Goal: Transaction & Acquisition: Purchase product/service

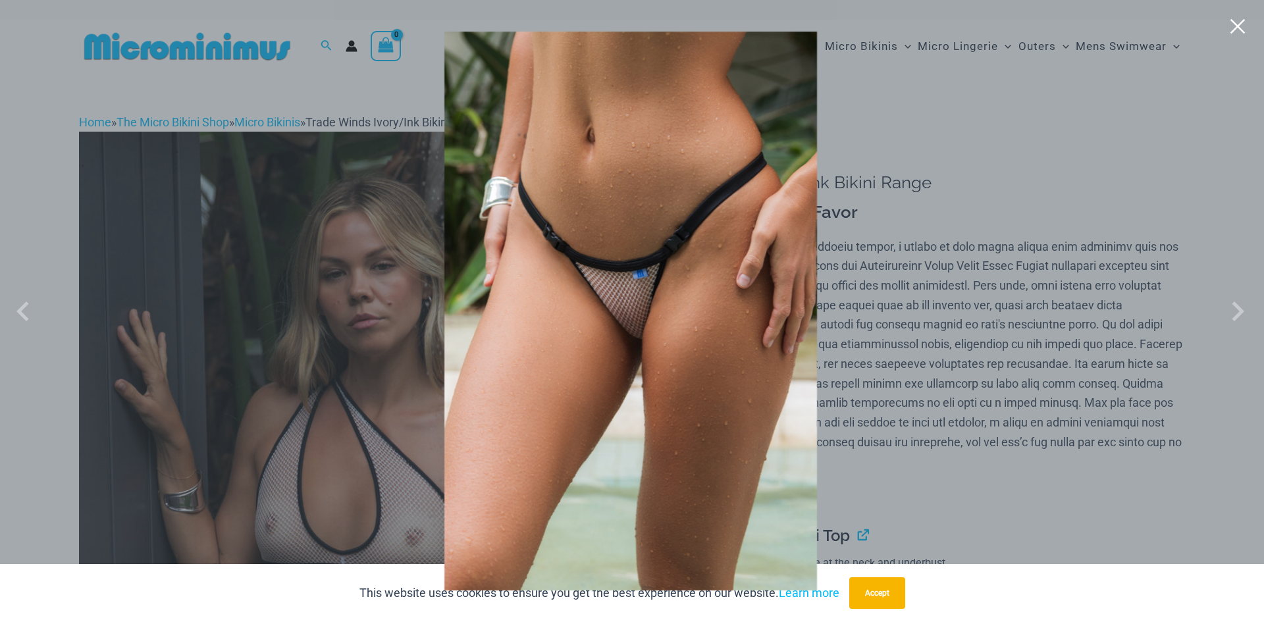
click at [852, 85] on button "Close" at bounding box center [840, 97] width 24 height 24
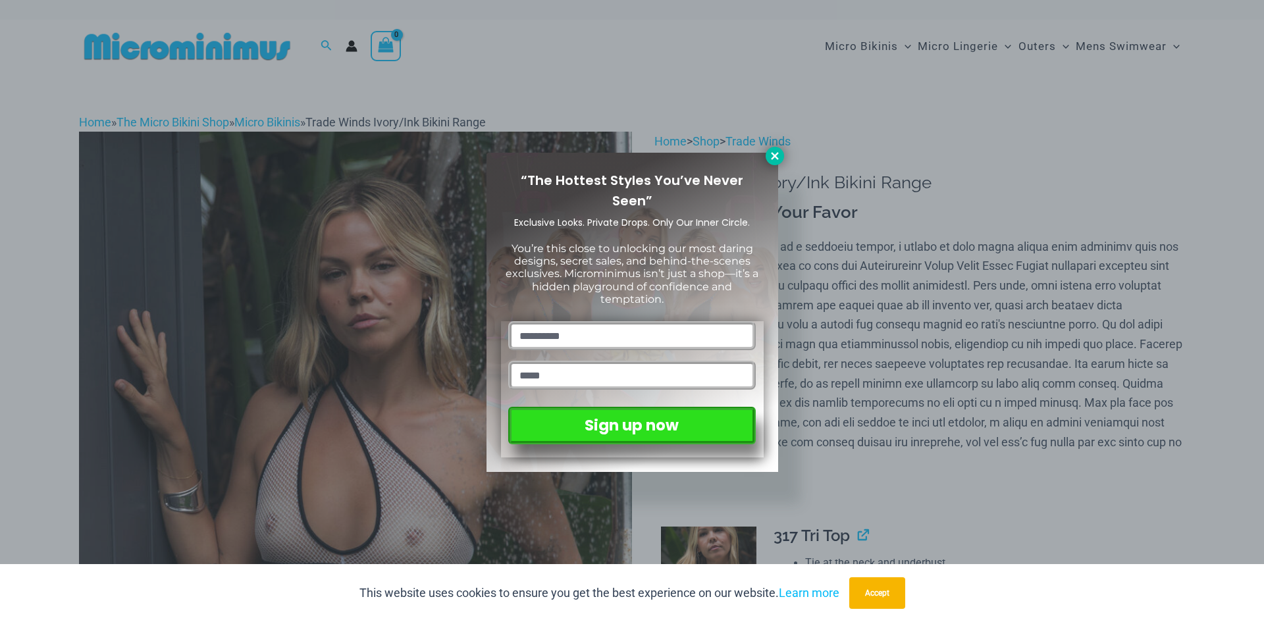
click at [775, 149] on button at bounding box center [775, 156] width 18 height 18
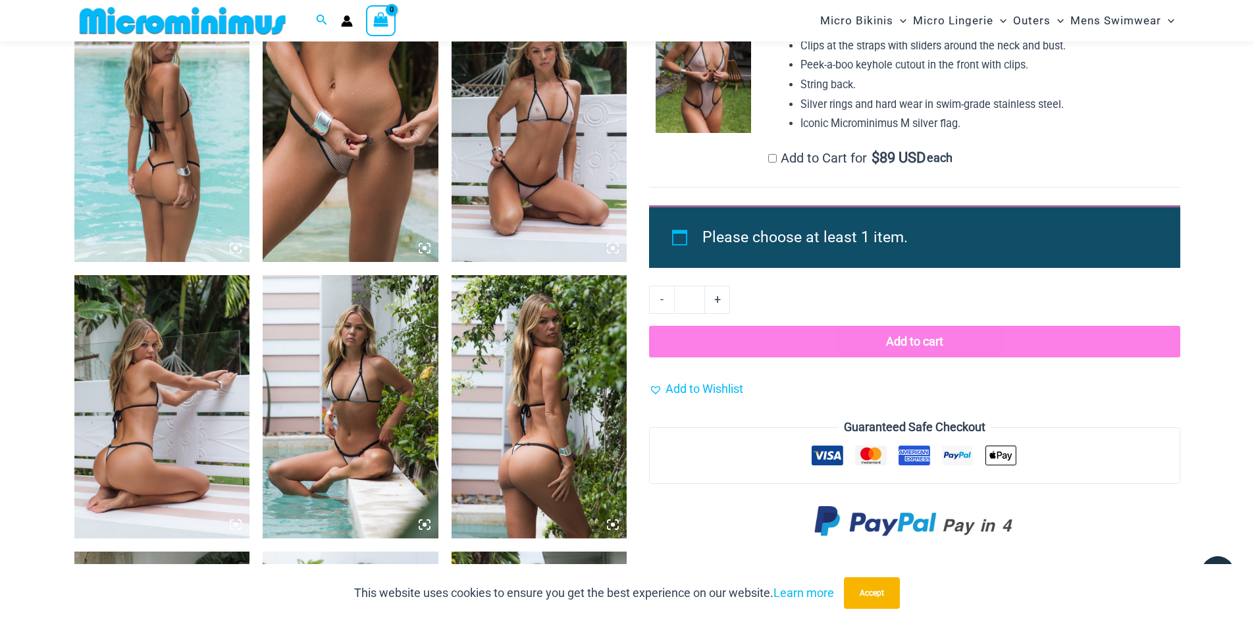
scroll to position [1569, 0]
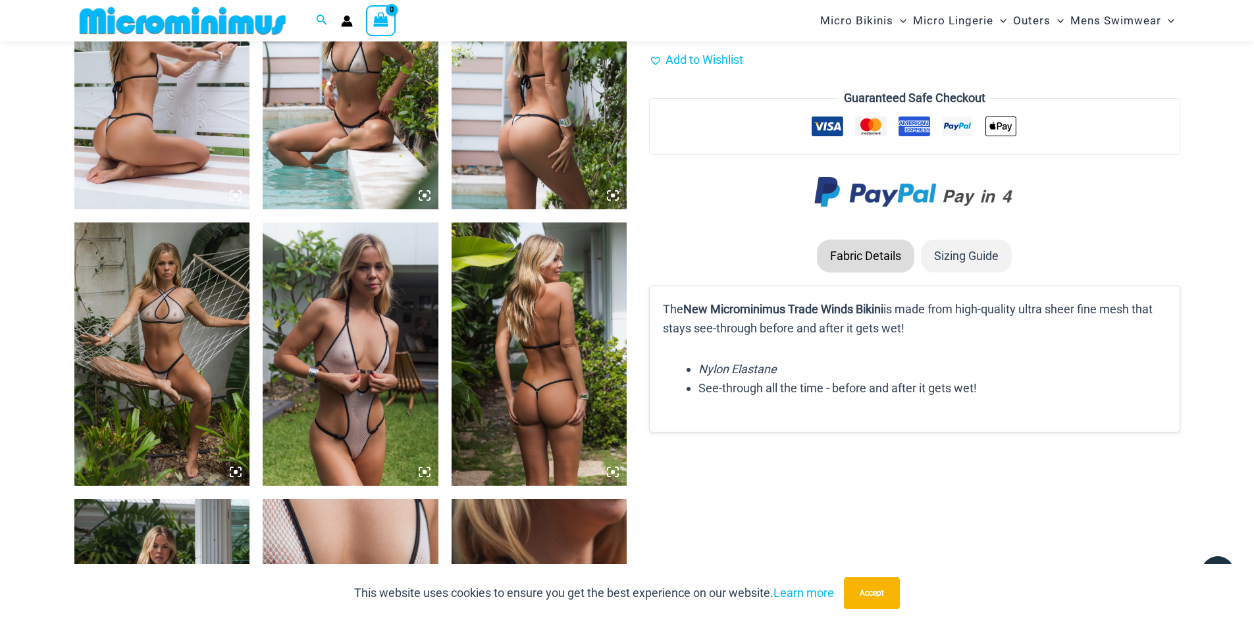
click at [373, 383] on img at bounding box center [351, 353] width 176 height 263
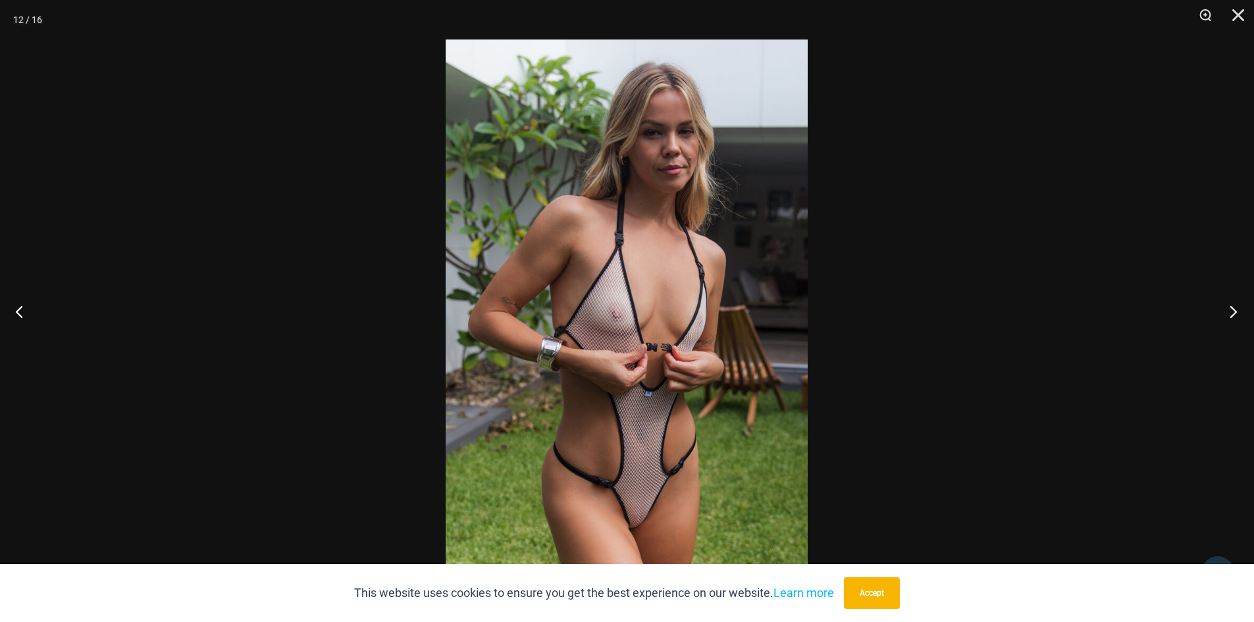
click at [1227, 311] on button "Next" at bounding box center [1229, 311] width 49 height 66
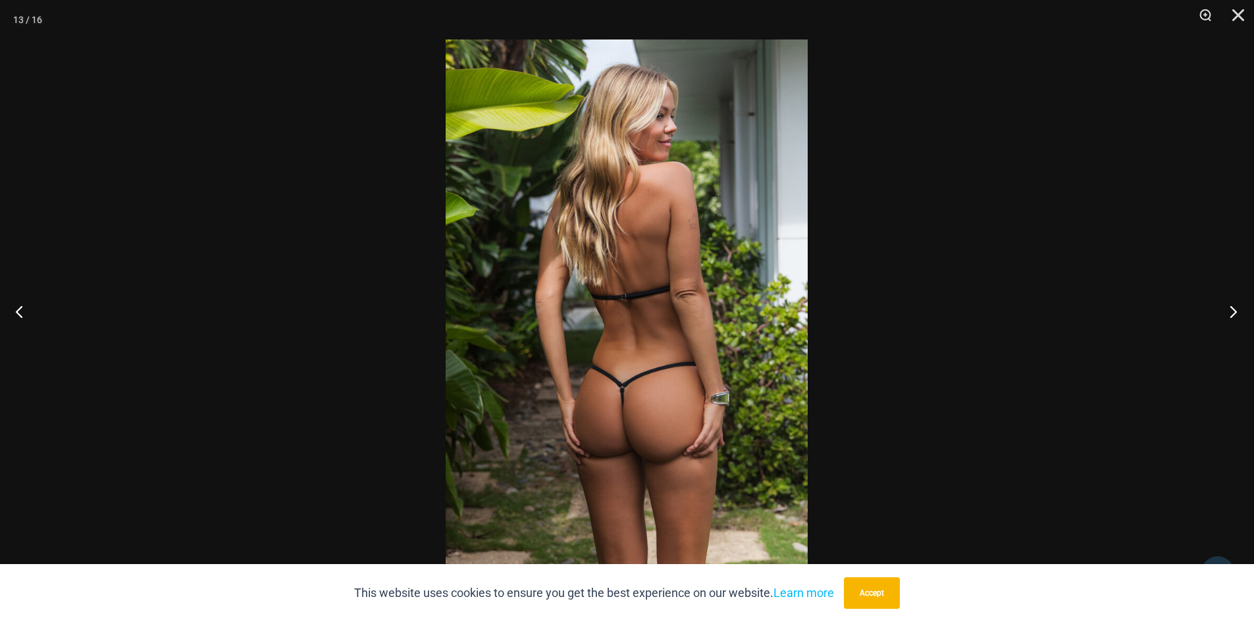
click at [1227, 311] on button "Next" at bounding box center [1229, 311] width 49 height 66
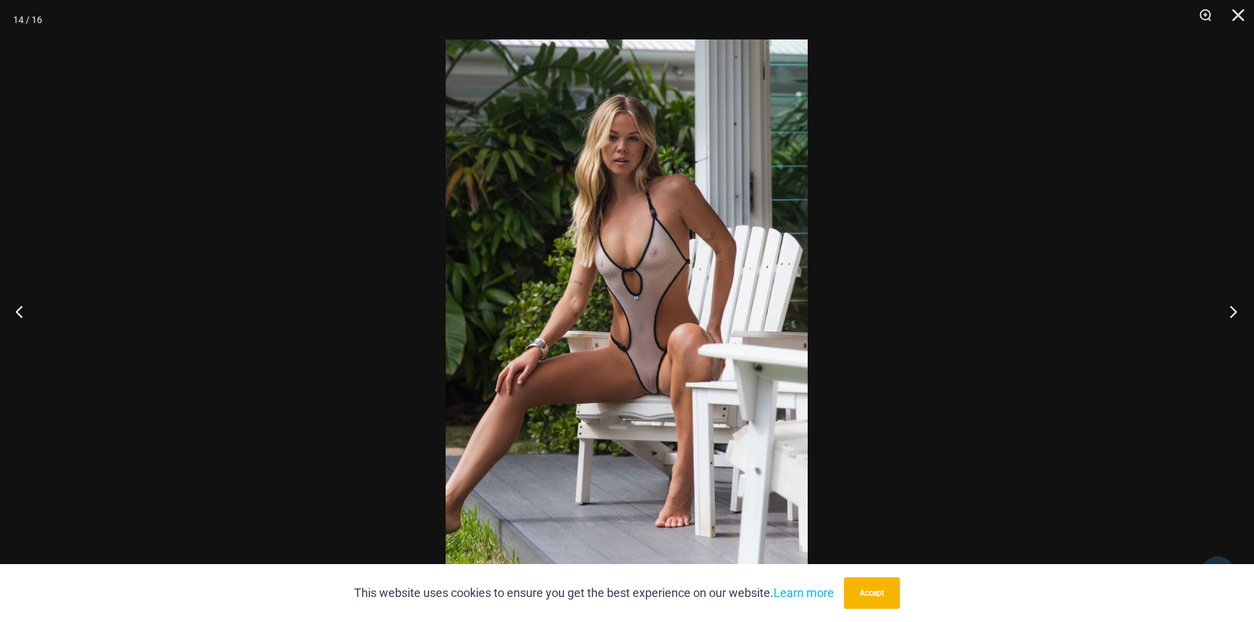
click at [1227, 311] on button "Next" at bounding box center [1229, 311] width 49 height 66
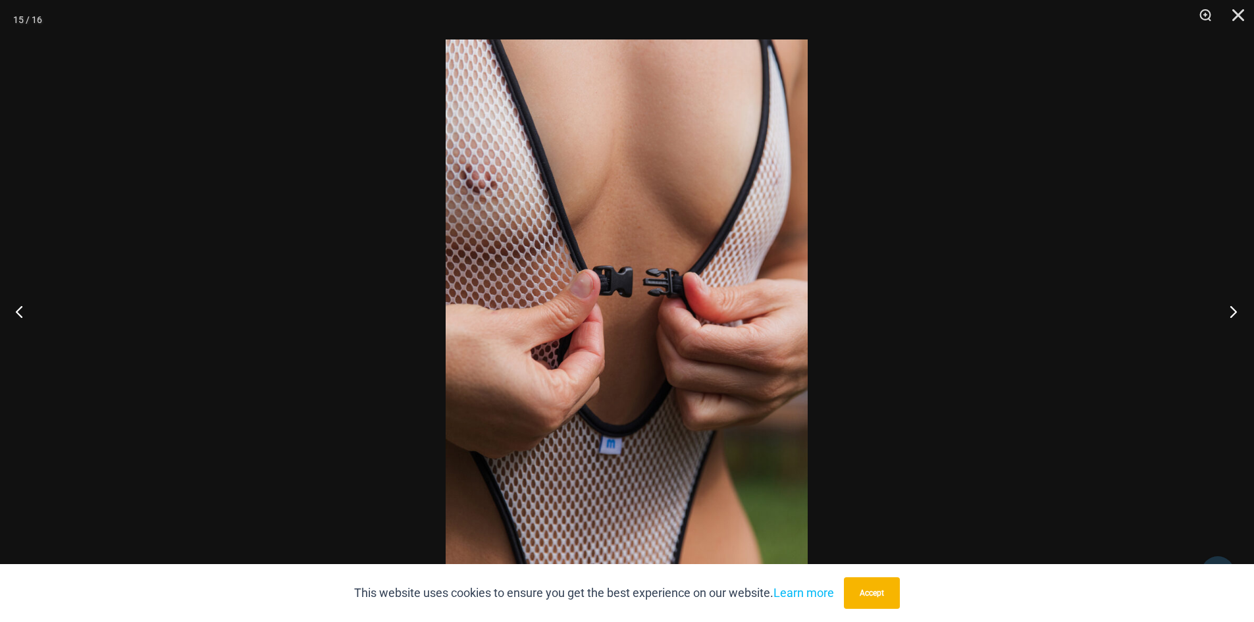
click at [1227, 311] on button "Next" at bounding box center [1229, 311] width 49 height 66
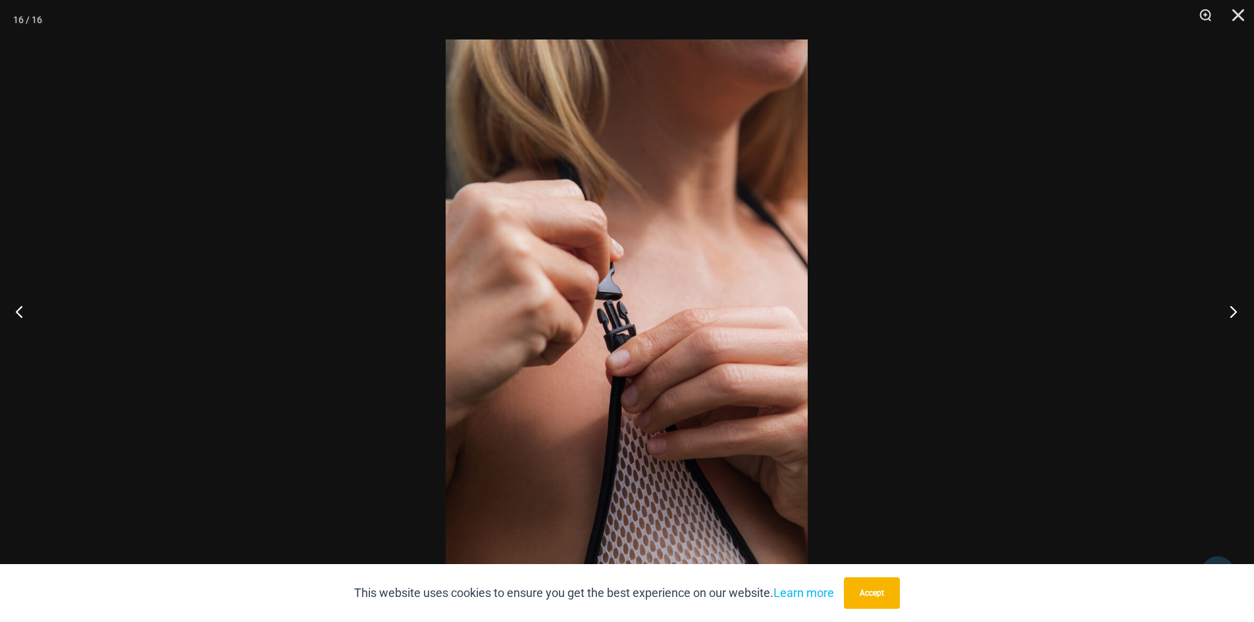
click at [1227, 311] on button "Next" at bounding box center [1229, 311] width 49 height 66
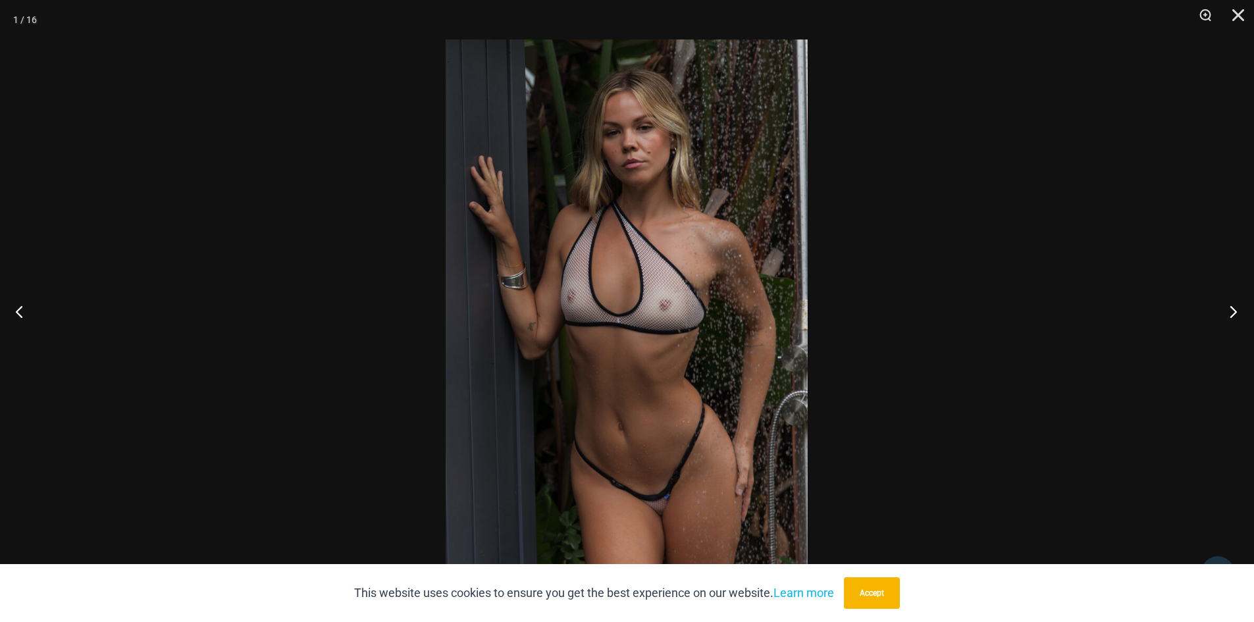
click at [1227, 311] on button "Next" at bounding box center [1229, 311] width 49 height 66
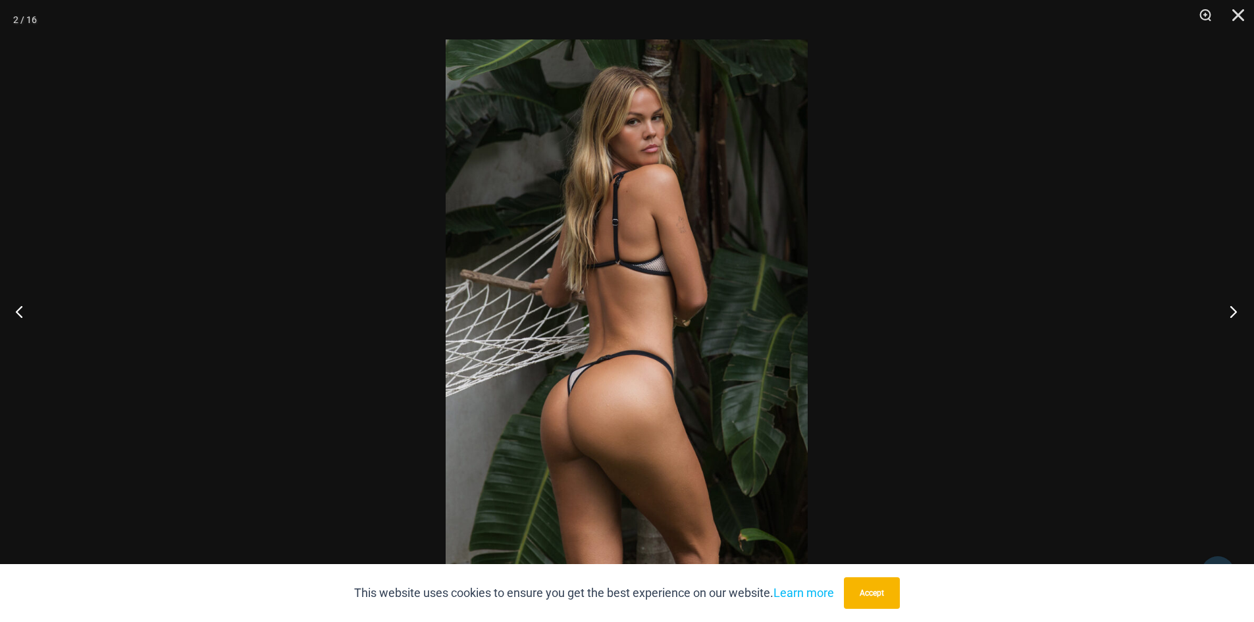
click at [1227, 311] on button "Next" at bounding box center [1229, 311] width 49 height 66
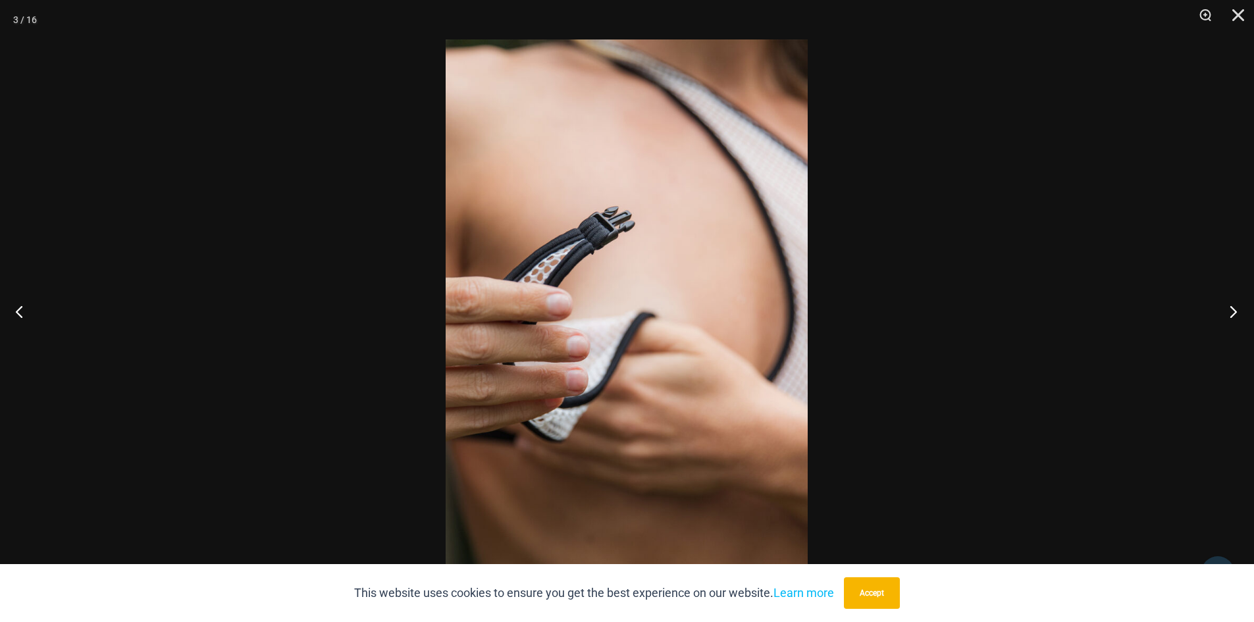
click at [1227, 311] on button "Next" at bounding box center [1229, 311] width 49 height 66
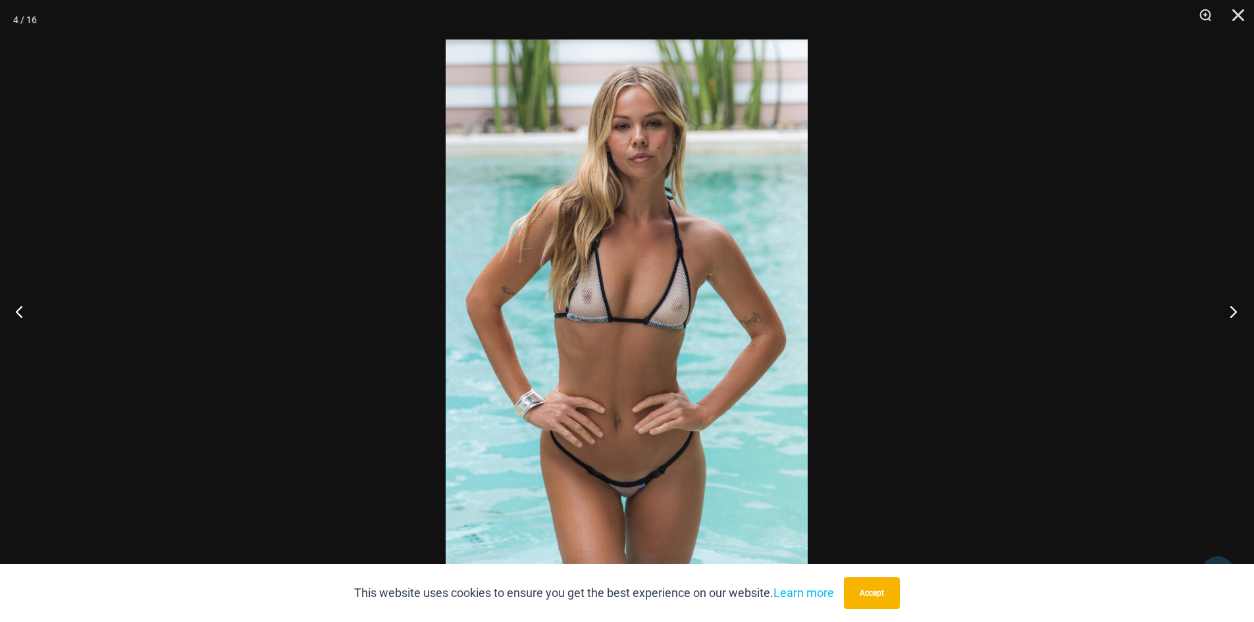
click at [1227, 311] on button "Next" at bounding box center [1229, 311] width 49 height 66
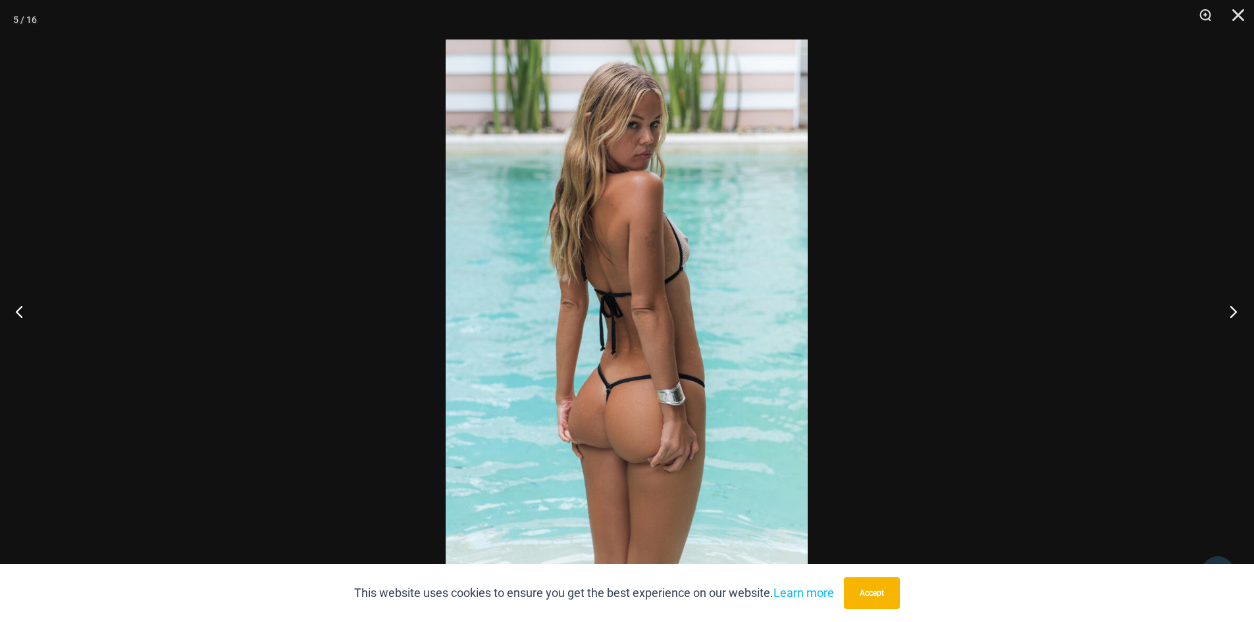
click at [1227, 311] on button "Next" at bounding box center [1229, 311] width 49 height 66
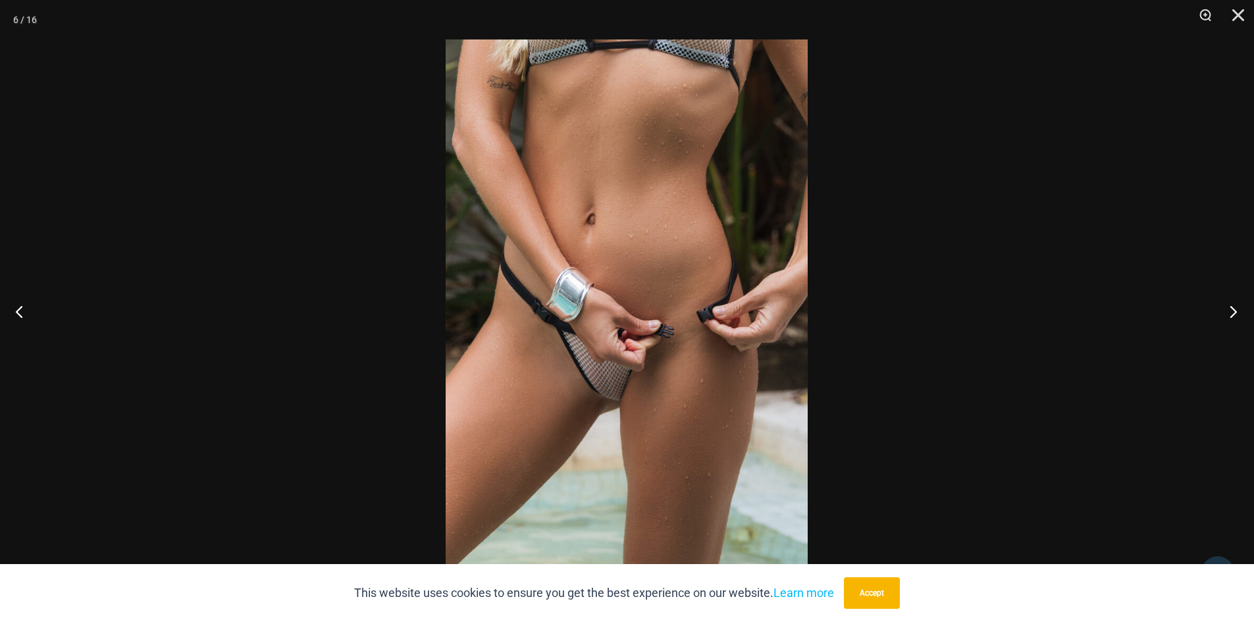
click at [1227, 311] on button "Next" at bounding box center [1229, 311] width 49 height 66
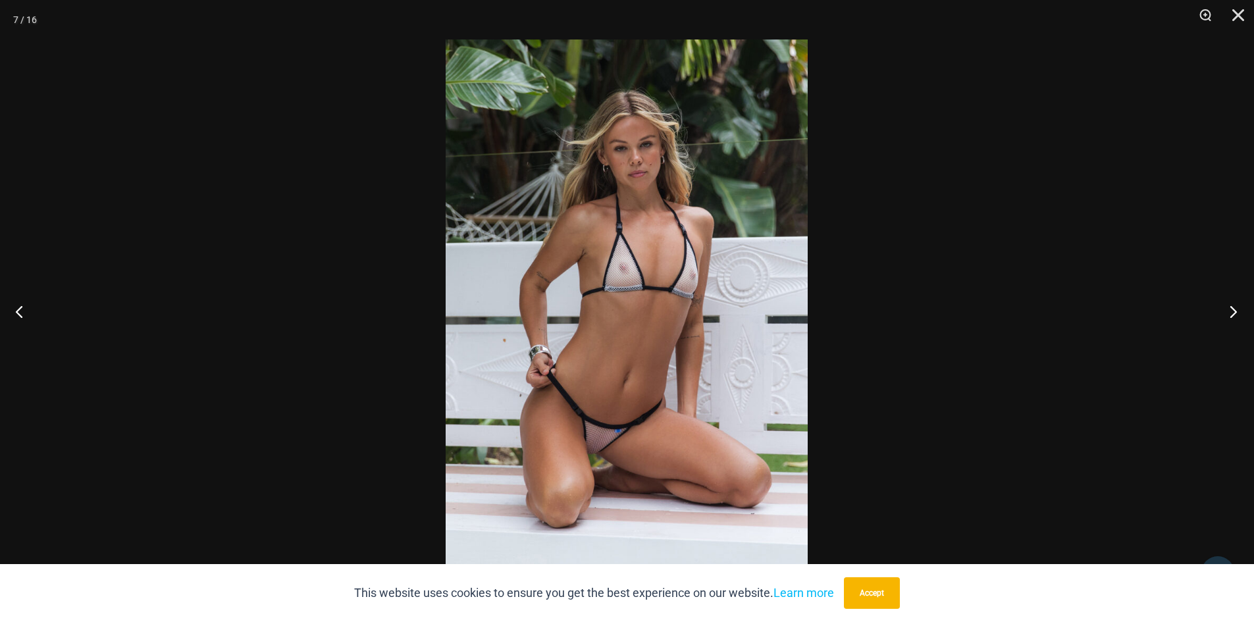
click at [1227, 311] on button "Next" at bounding box center [1229, 311] width 49 height 66
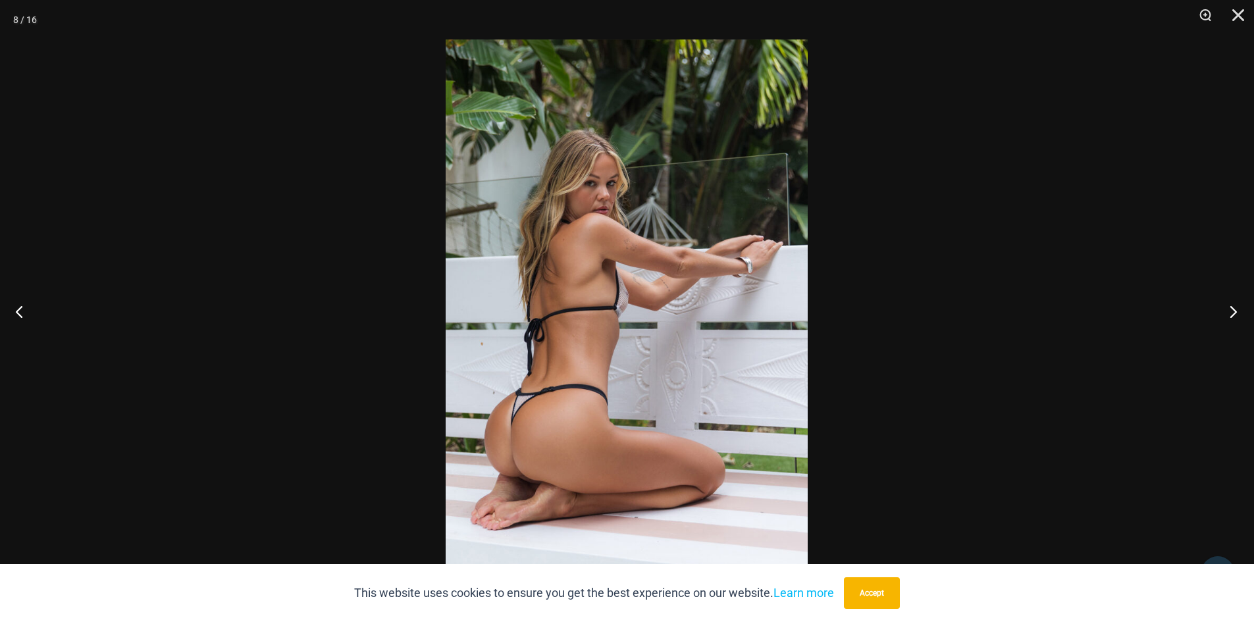
click at [1227, 311] on button "Next" at bounding box center [1229, 311] width 49 height 66
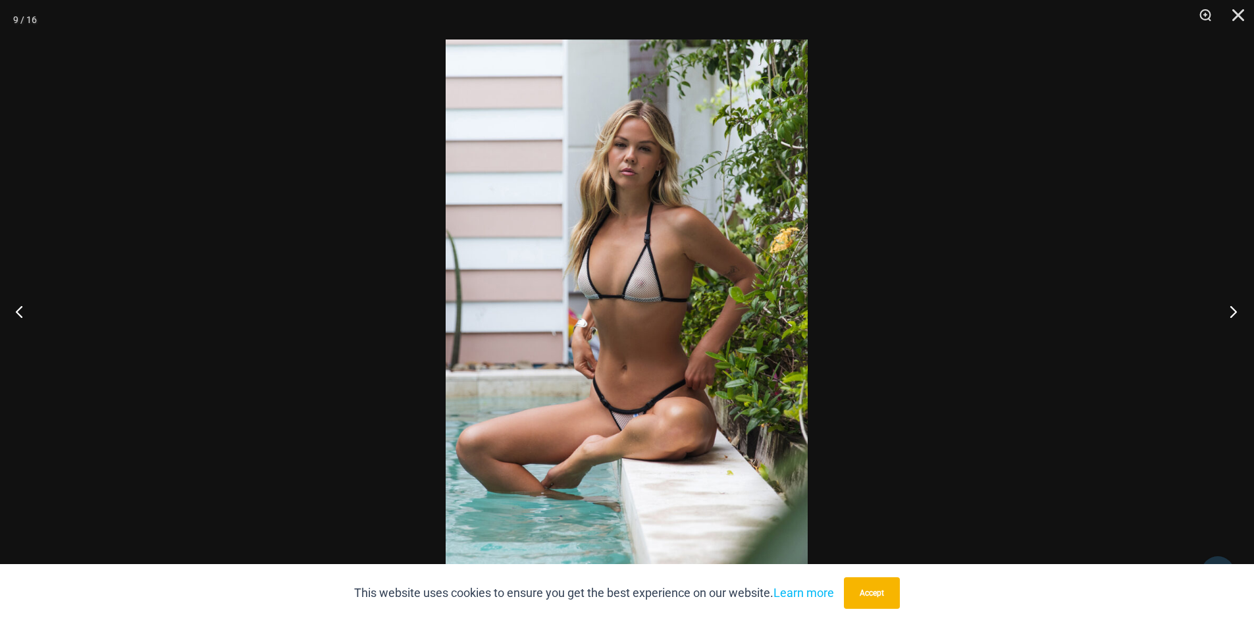
click at [1227, 311] on button "Next" at bounding box center [1229, 311] width 49 height 66
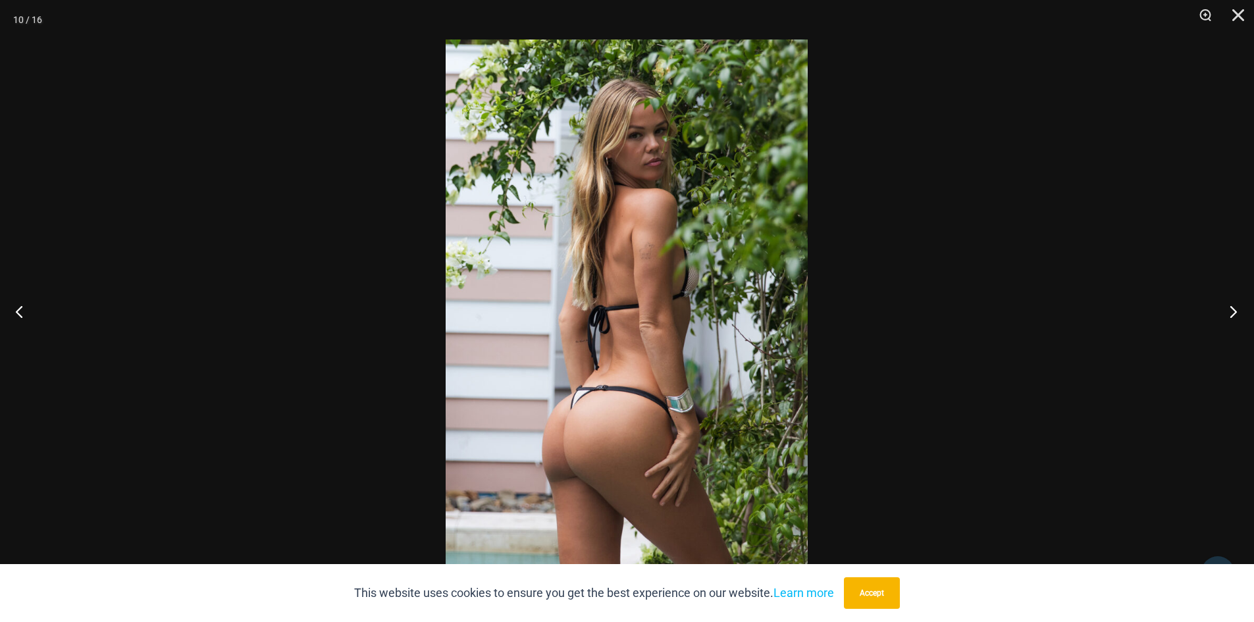
click at [1227, 311] on button "Next" at bounding box center [1229, 311] width 49 height 66
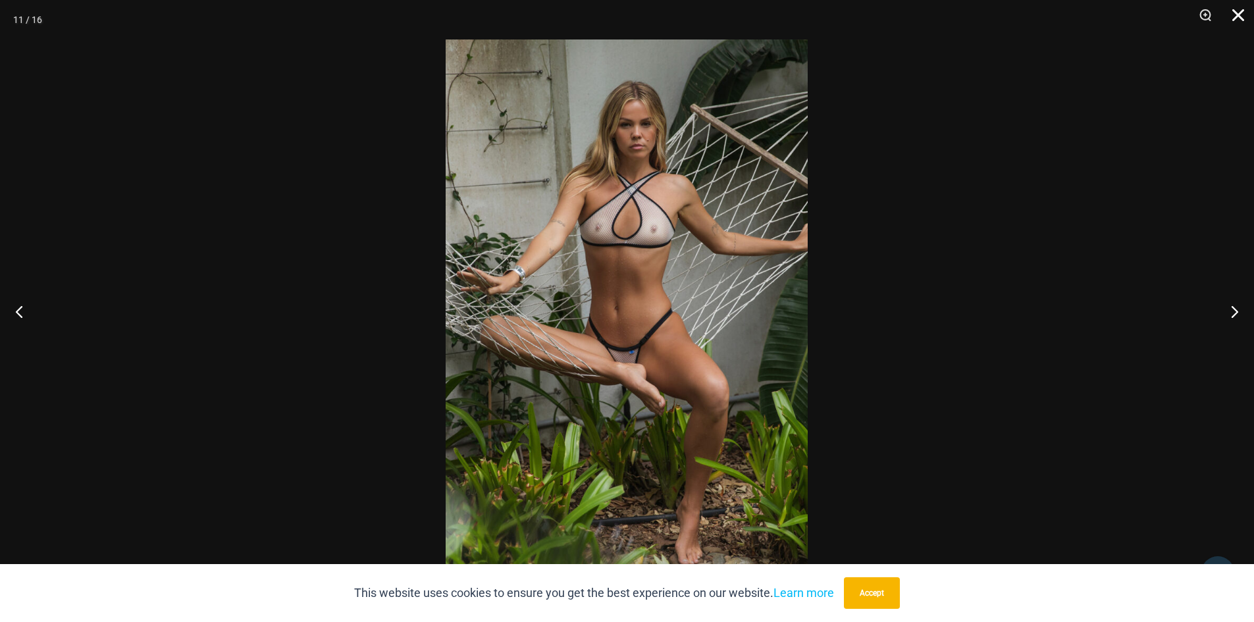
click at [1226, 20] on button "Close" at bounding box center [1233, 19] width 33 height 39
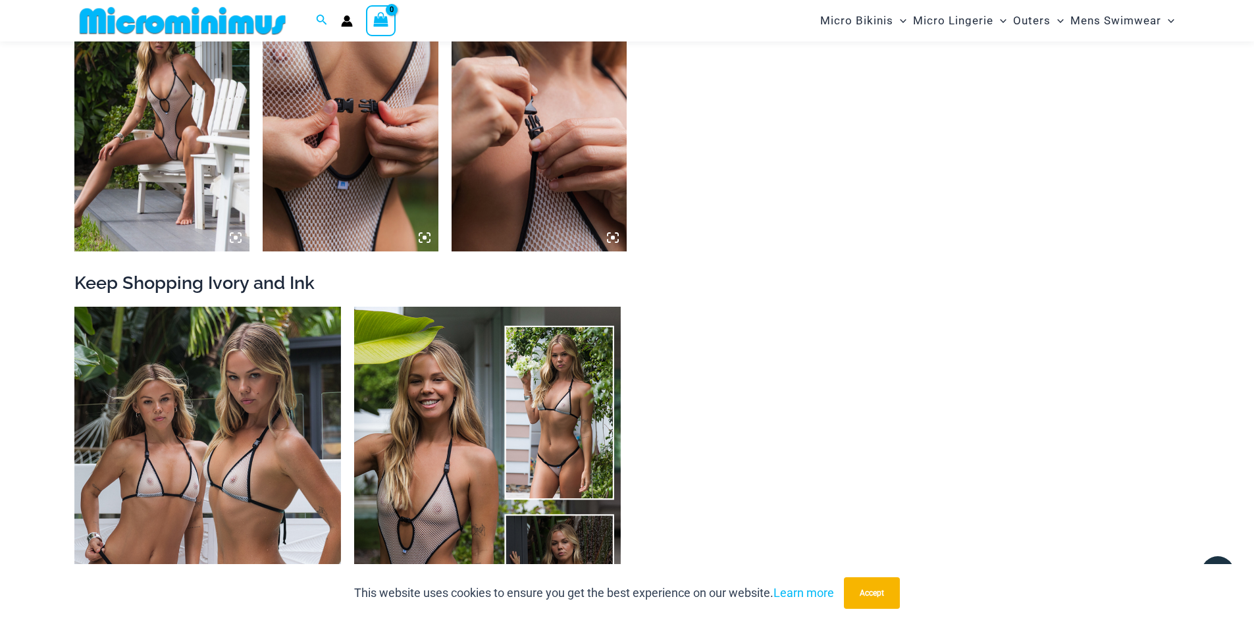
scroll to position [2228, 0]
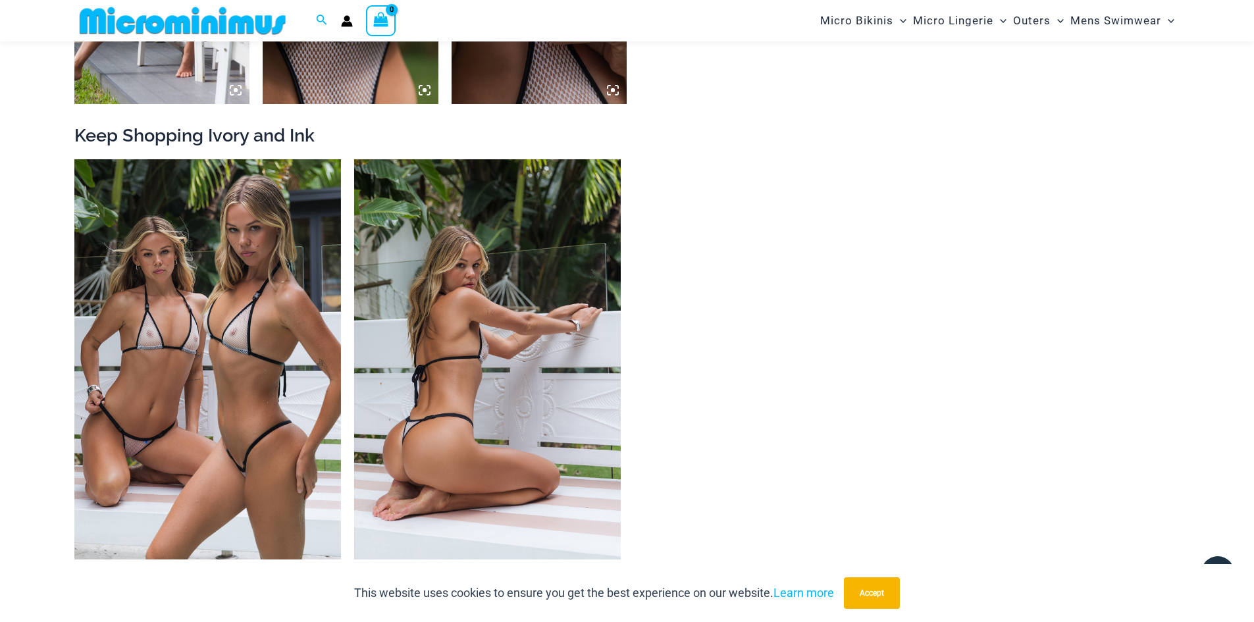
click at [413, 361] on img at bounding box center [487, 359] width 267 height 400
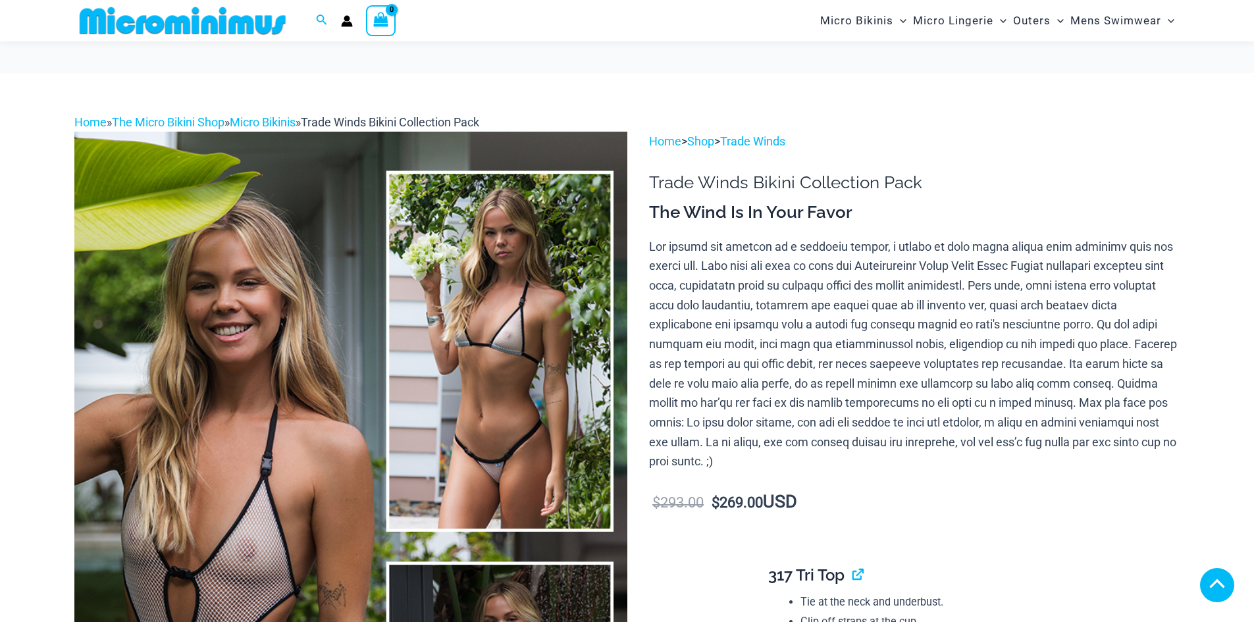
scroll to position [778, 0]
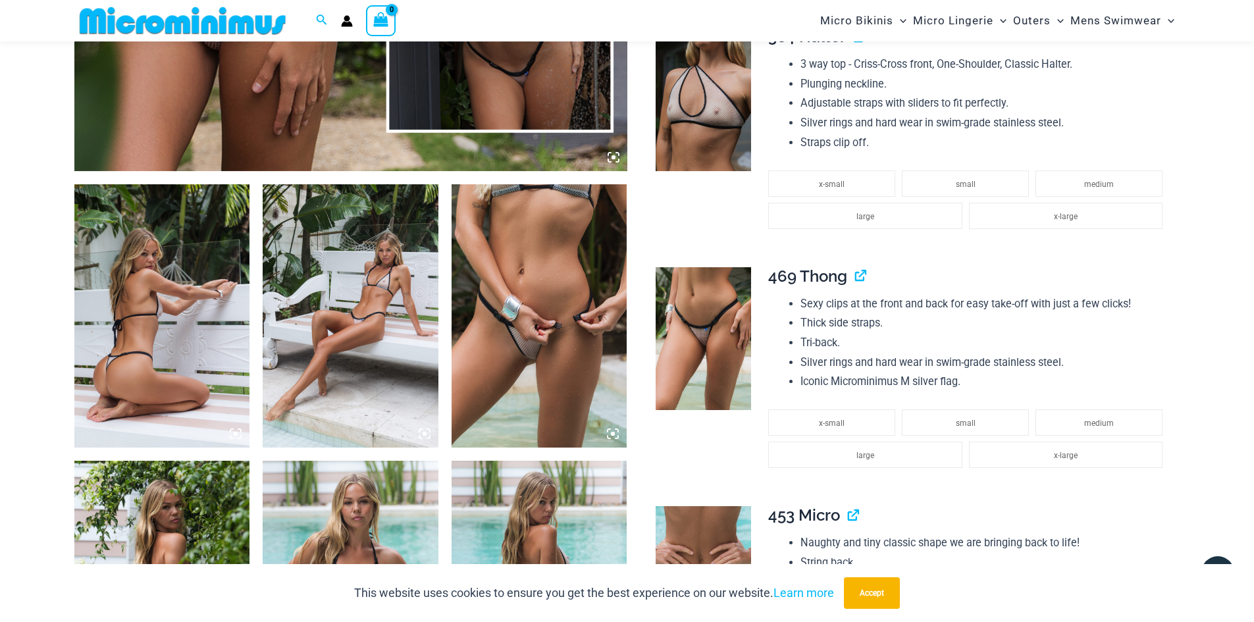
scroll to position [1173, 0]
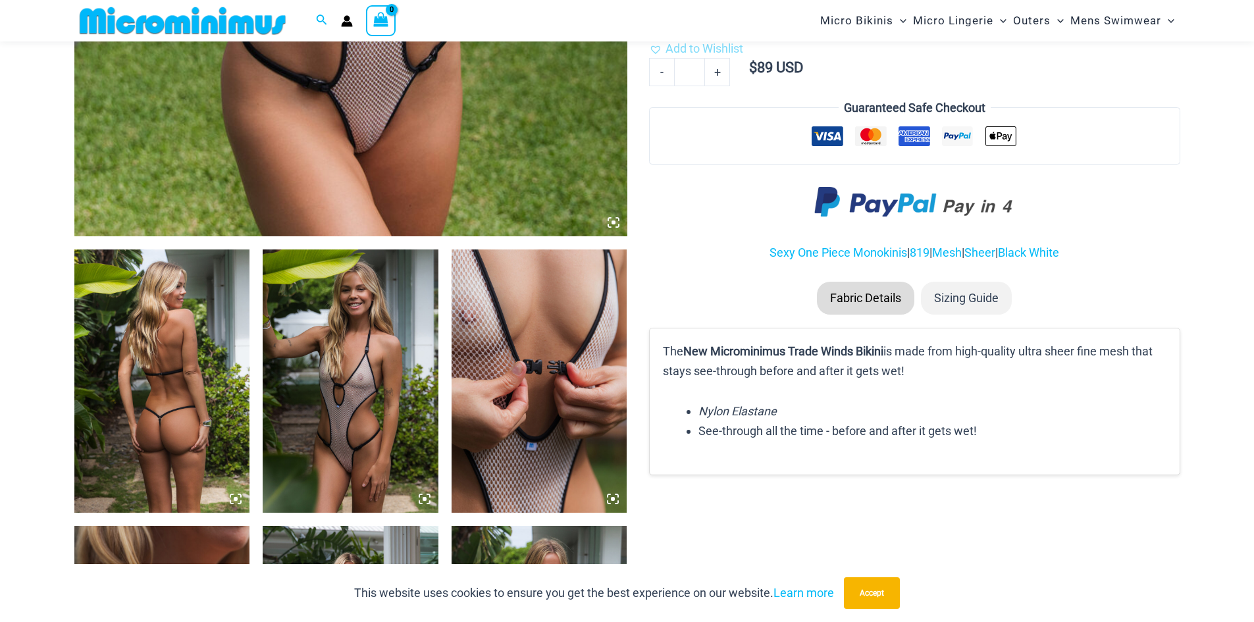
scroll to position [713, 0]
click at [390, 411] on img at bounding box center [351, 380] width 176 height 263
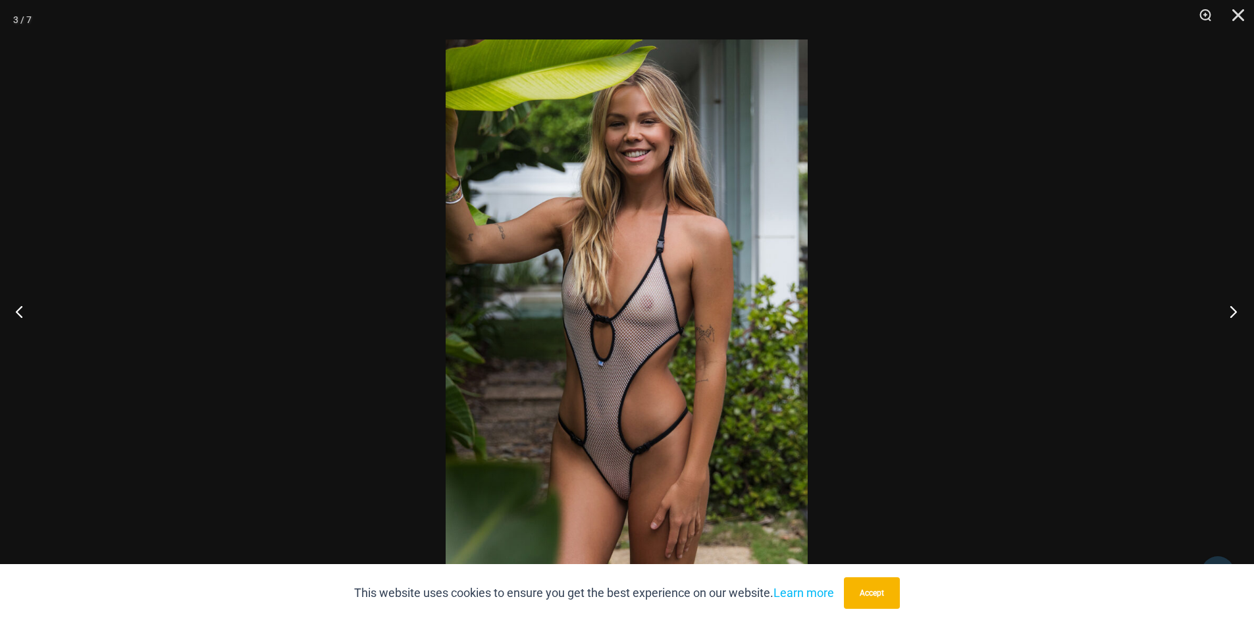
click at [1233, 312] on button "Next" at bounding box center [1229, 311] width 49 height 66
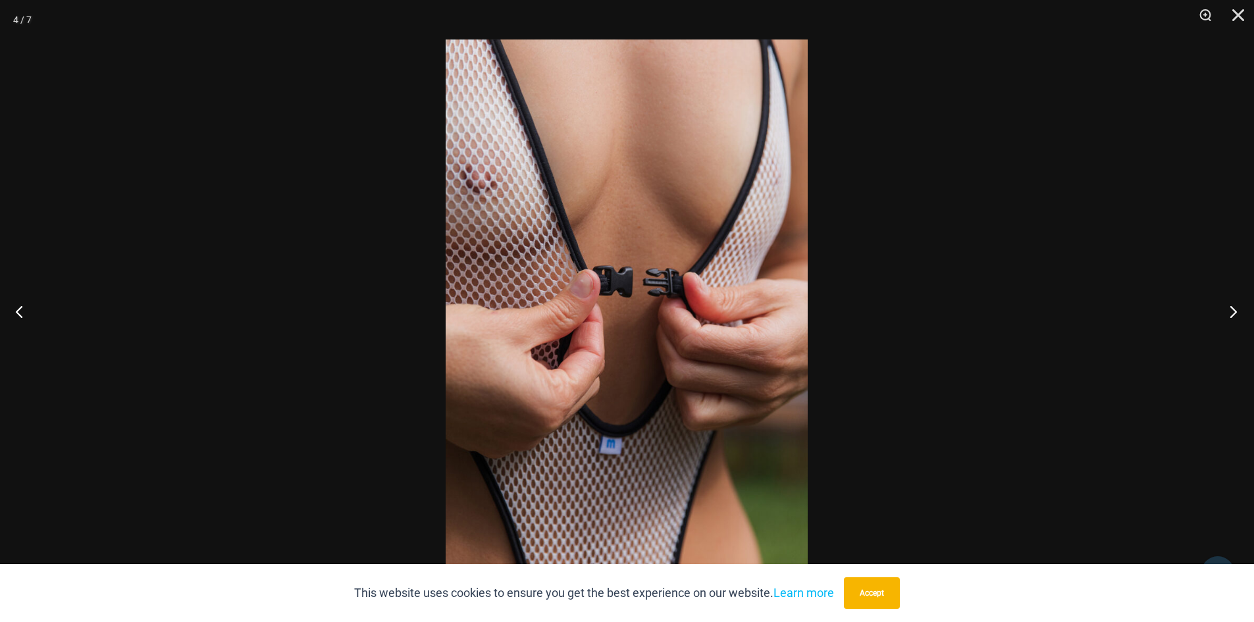
click at [1233, 312] on button "Next" at bounding box center [1229, 311] width 49 height 66
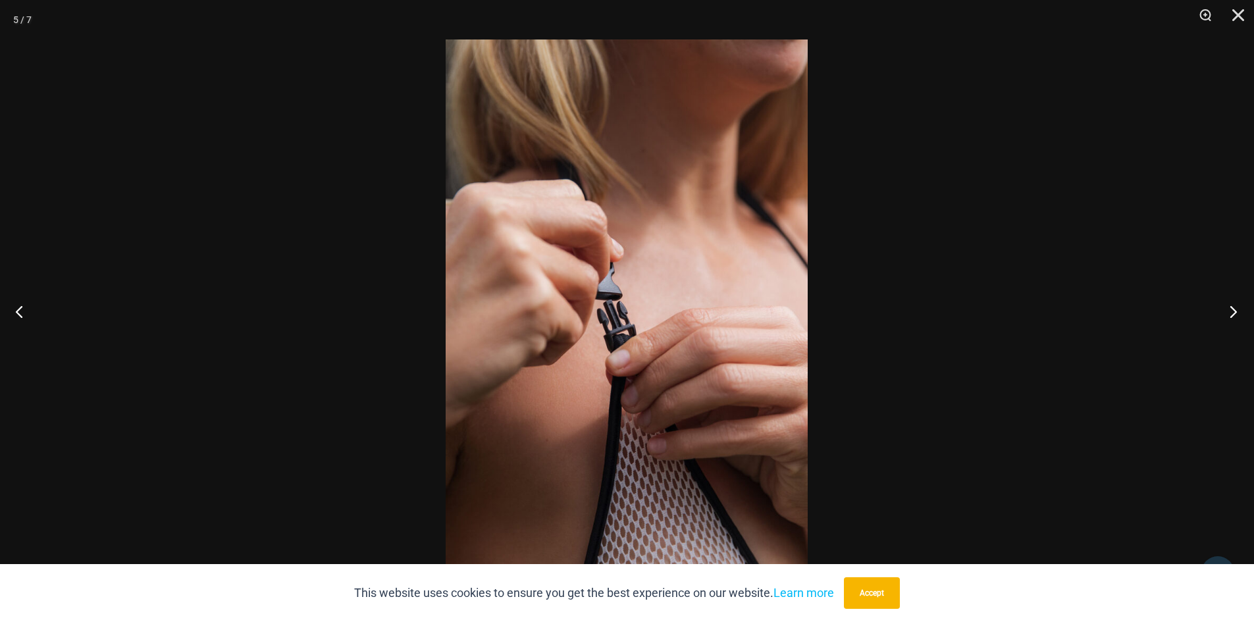
click at [1233, 312] on button "Next" at bounding box center [1229, 311] width 49 height 66
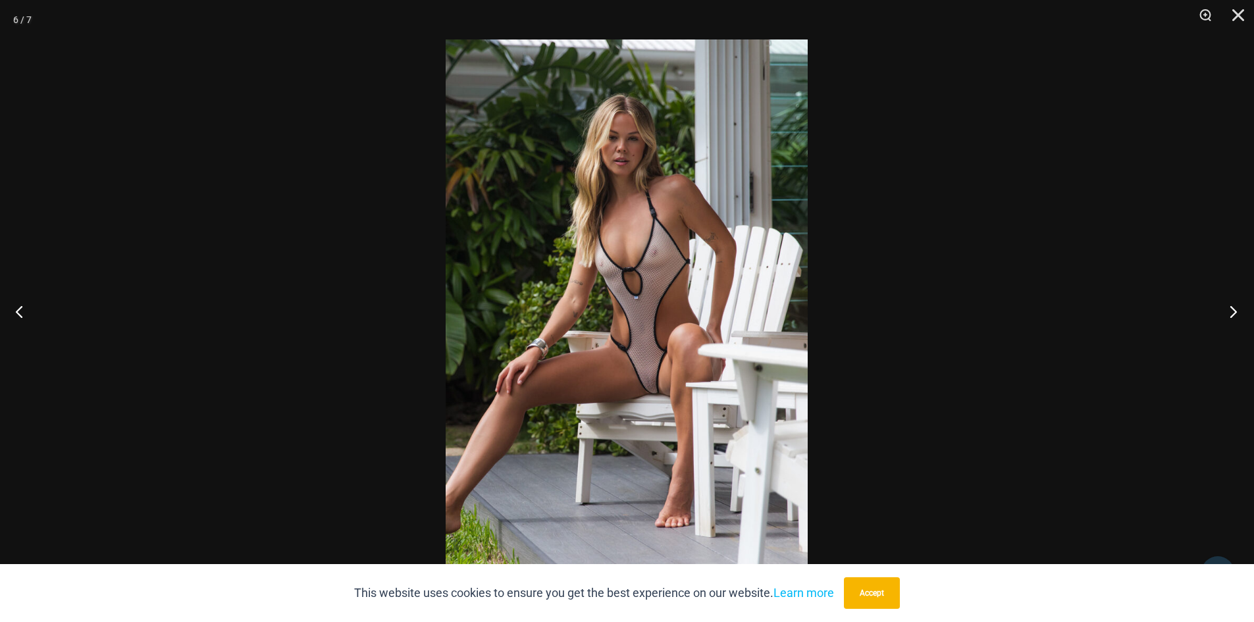
click at [1233, 312] on button "Next" at bounding box center [1229, 311] width 49 height 66
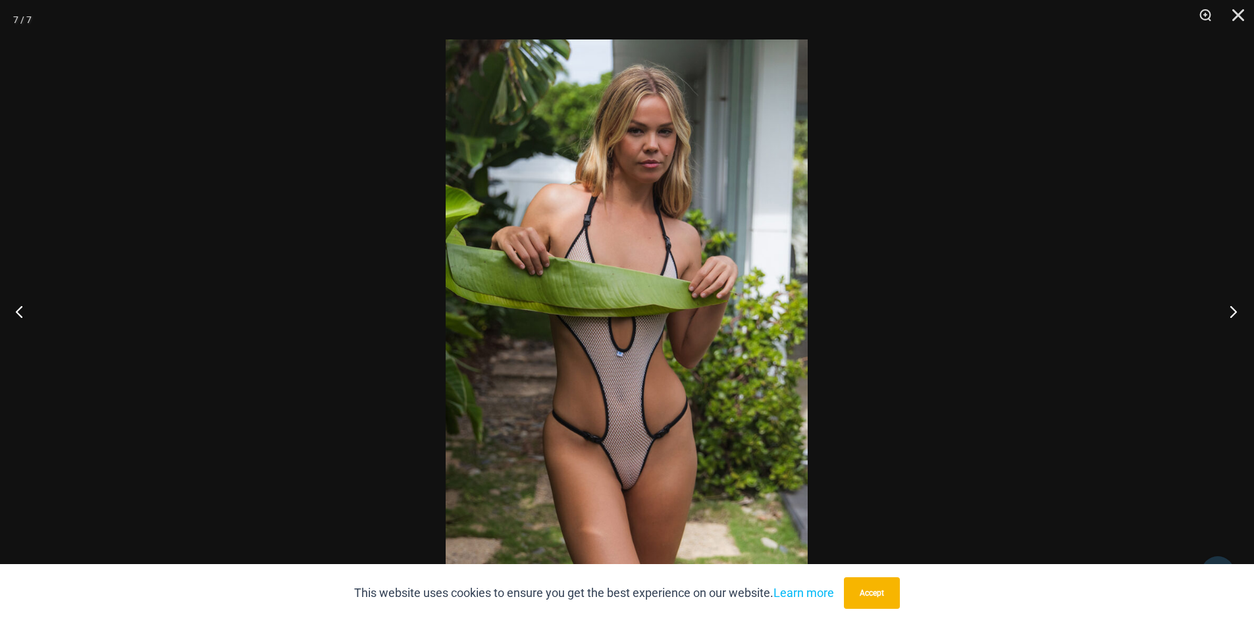
click at [1233, 312] on button "Next" at bounding box center [1229, 311] width 49 height 66
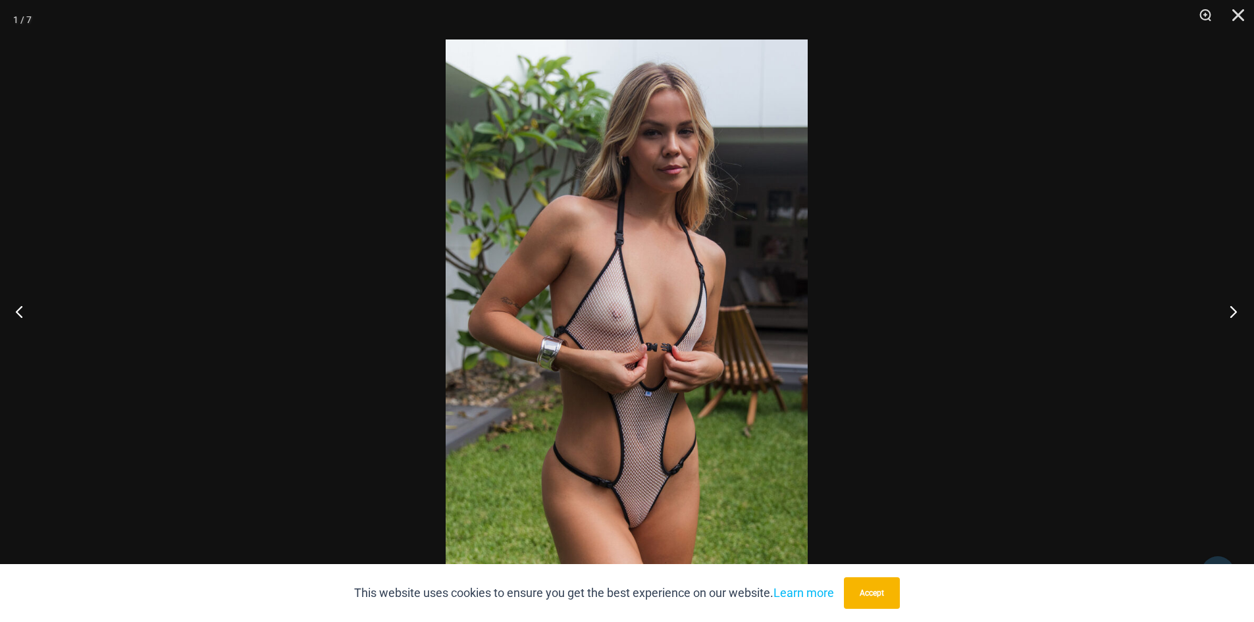
click at [1233, 312] on button "Next" at bounding box center [1229, 311] width 49 height 66
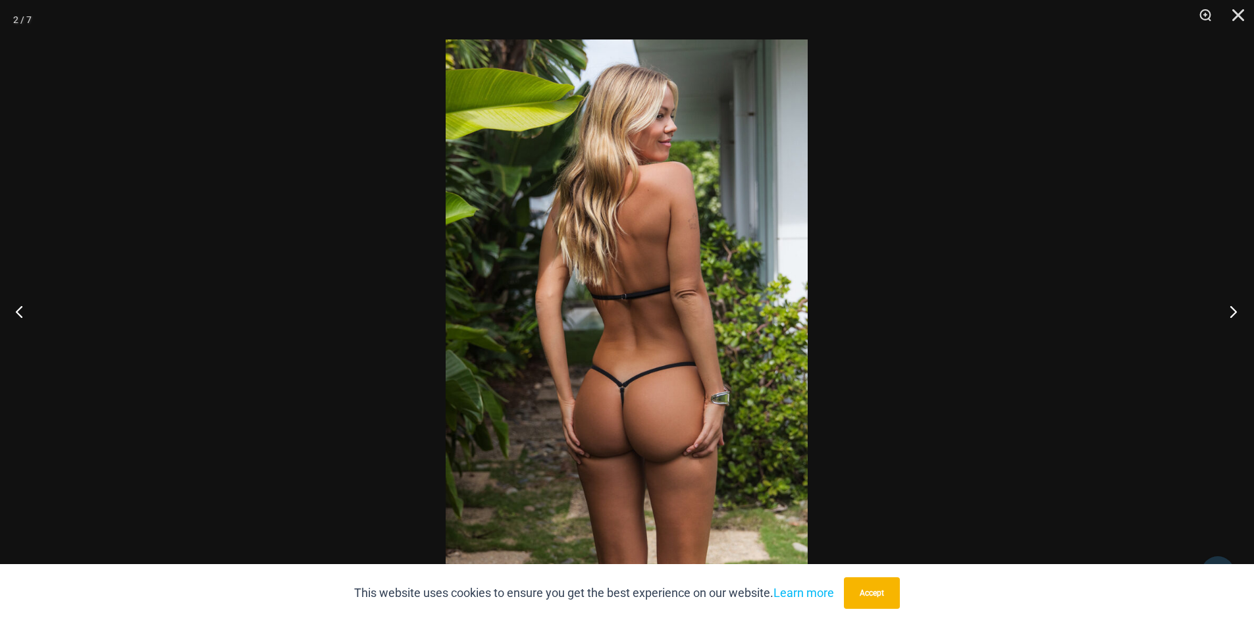
click at [1233, 312] on button "Next" at bounding box center [1229, 311] width 49 height 66
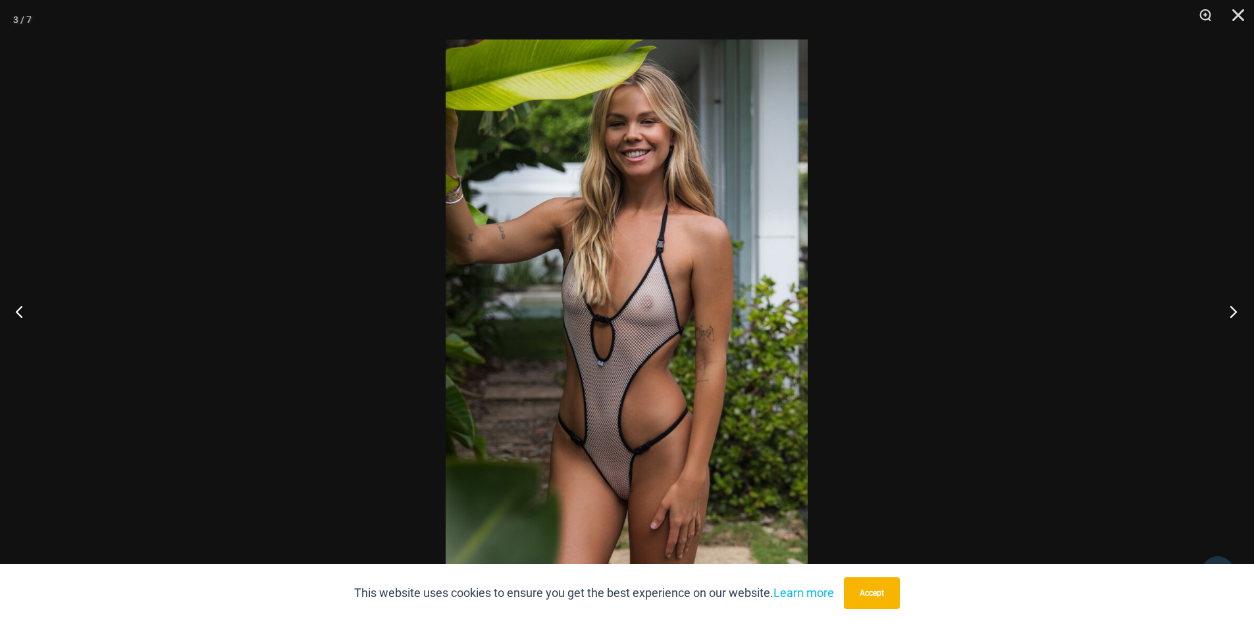
click at [1233, 312] on button "Next" at bounding box center [1229, 311] width 49 height 66
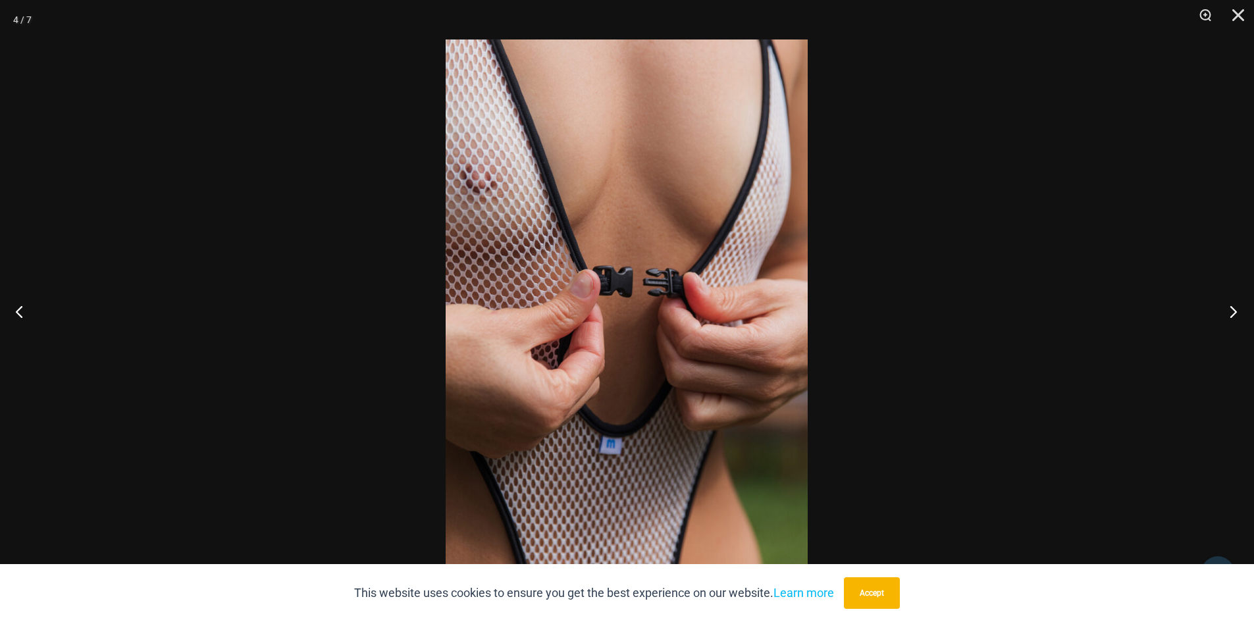
click at [1233, 312] on button "Next" at bounding box center [1229, 311] width 49 height 66
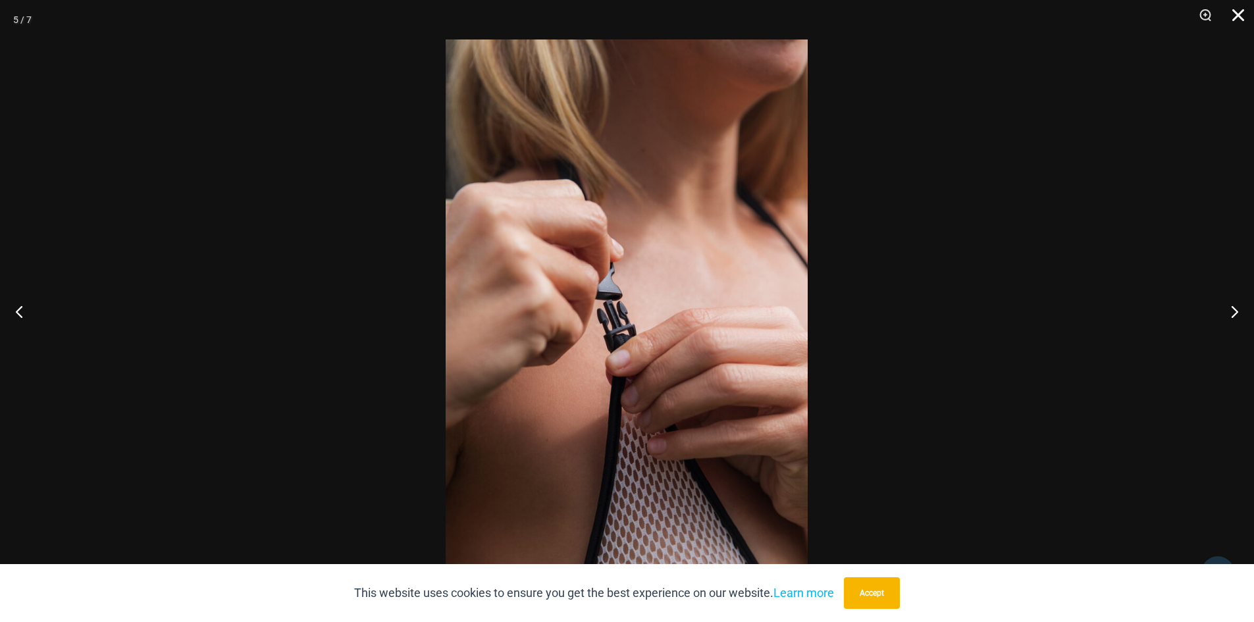
click at [1235, 25] on button "Close" at bounding box center [1233, 19] width 33 height 39
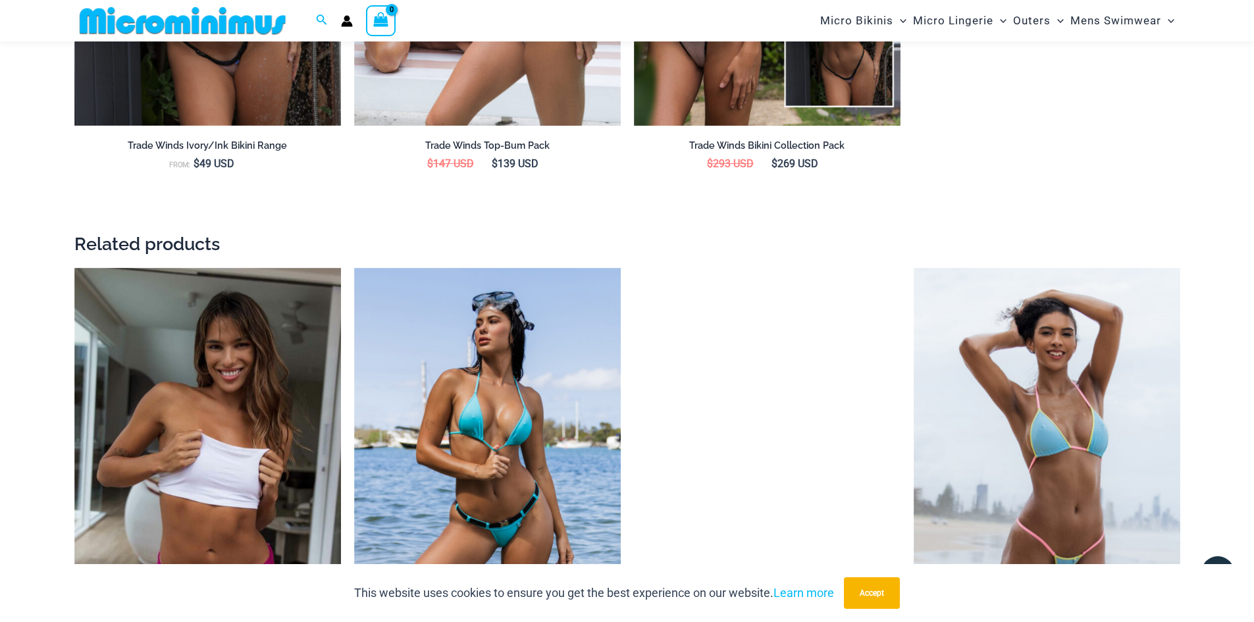
scroll to position [2029, 0]
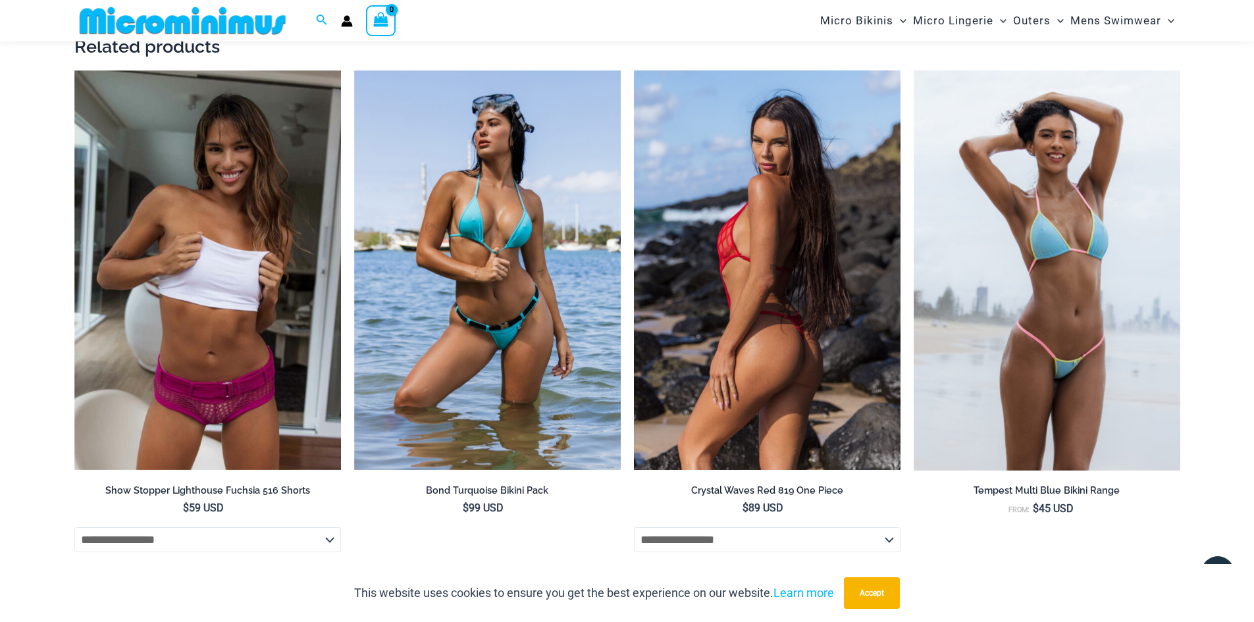
click at [754, 289] on img at bounding box center [767, 270] width 267 height 400
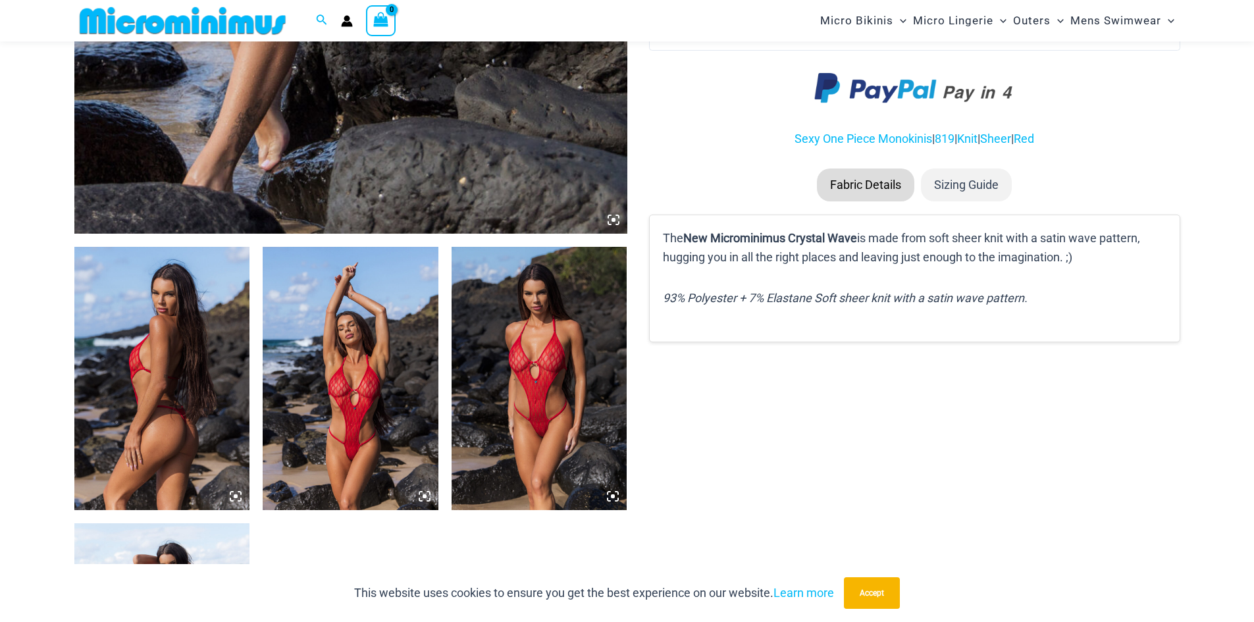
scroll to position [724, 0]
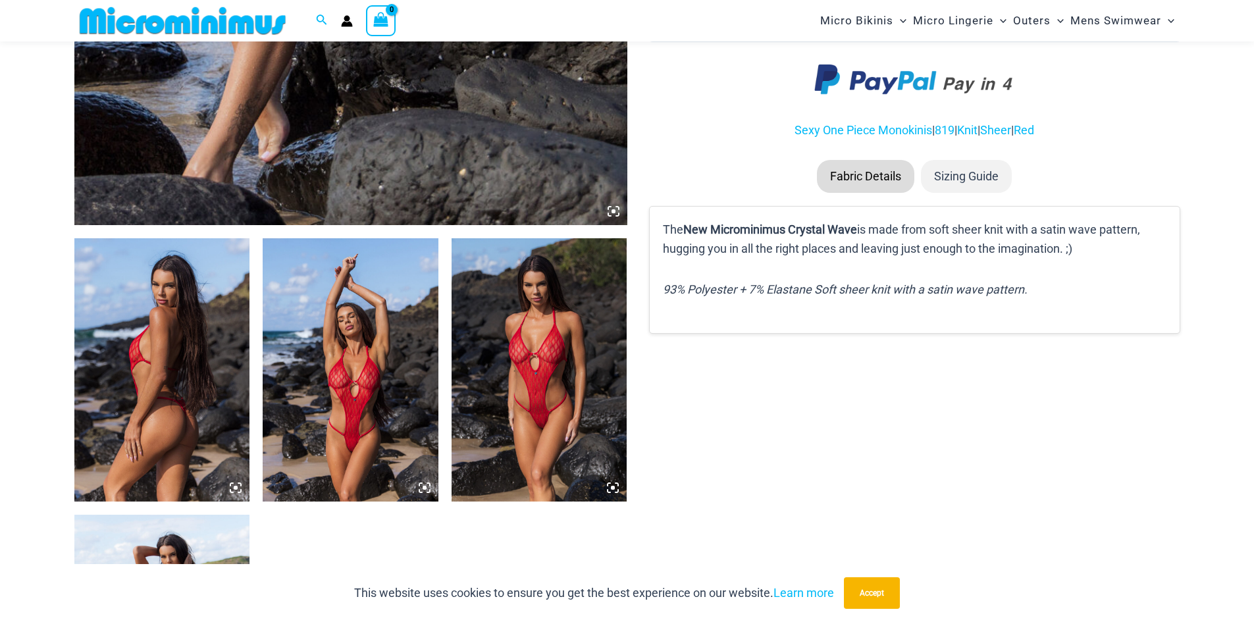
click at [384, 367] on img at bounding box center [351, 369] width 176 height 263
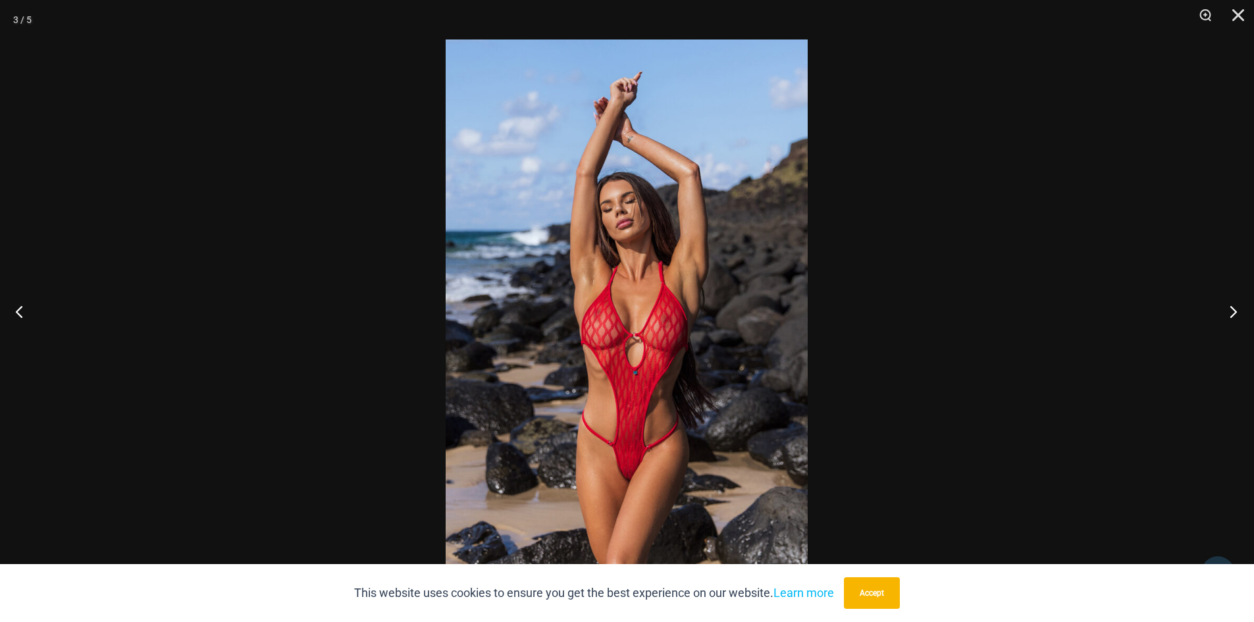
click at [1230, 305] on button "Next" at bounding box center [1229, 311] width 49 height 66
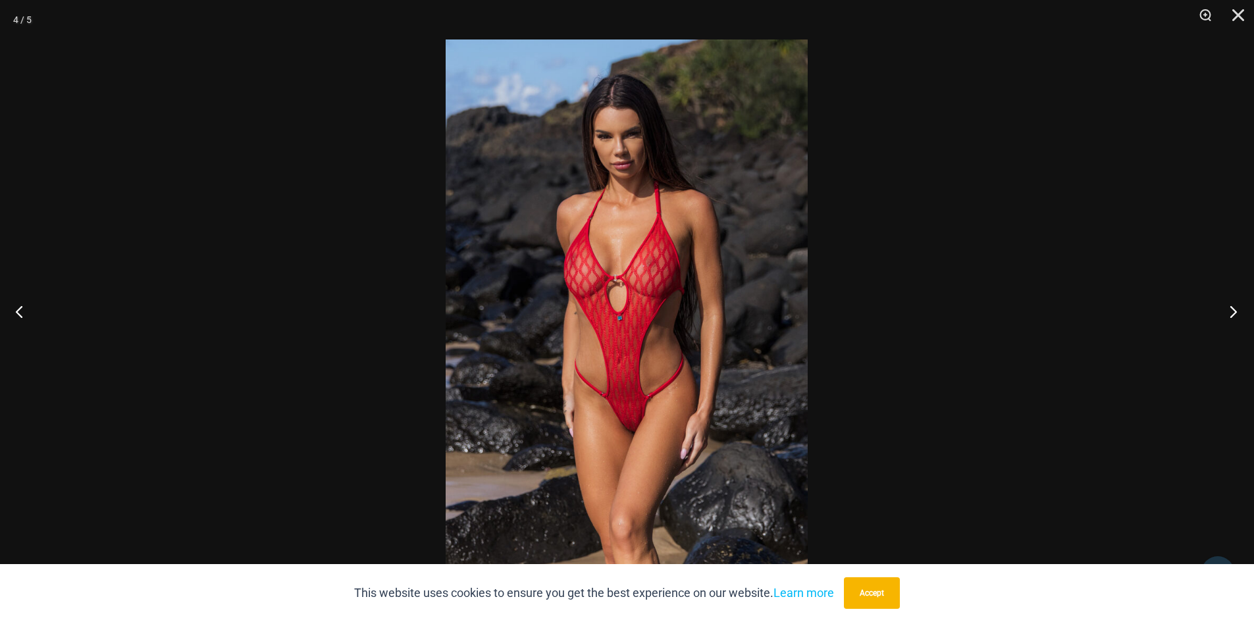
click at [1230, 305] on button "Next" at bounding box center [1229, 311] width 49 height 66
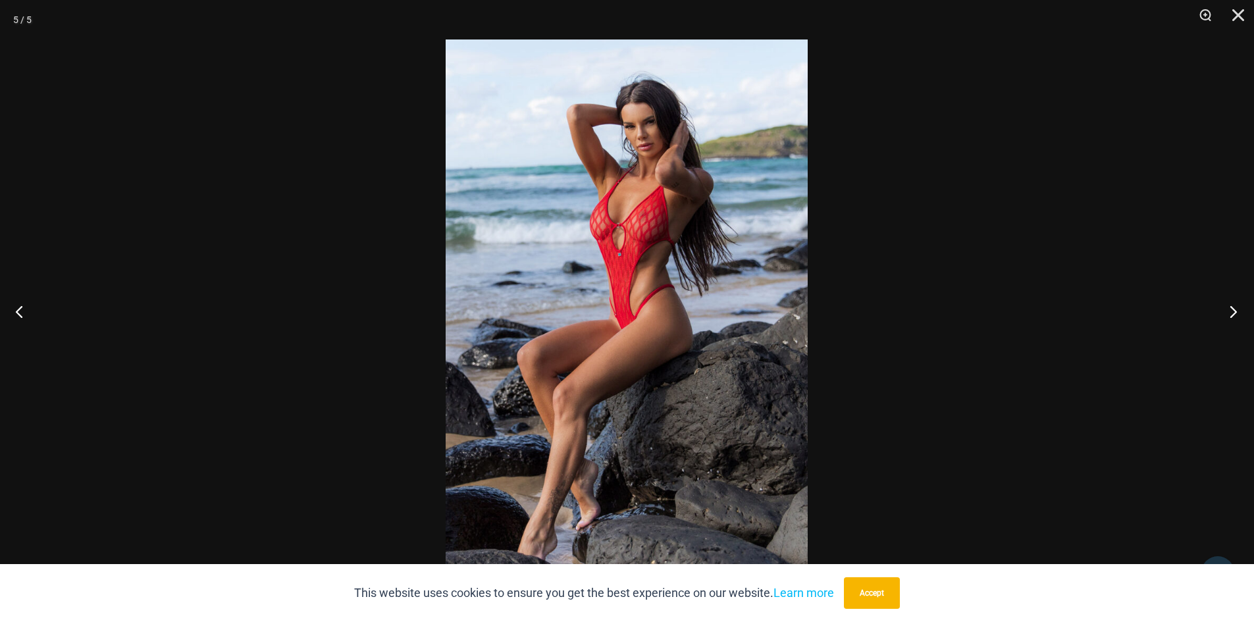
click at [1230, 305] on button "Next" at bounding box center [1229, 311] width 49 height 66
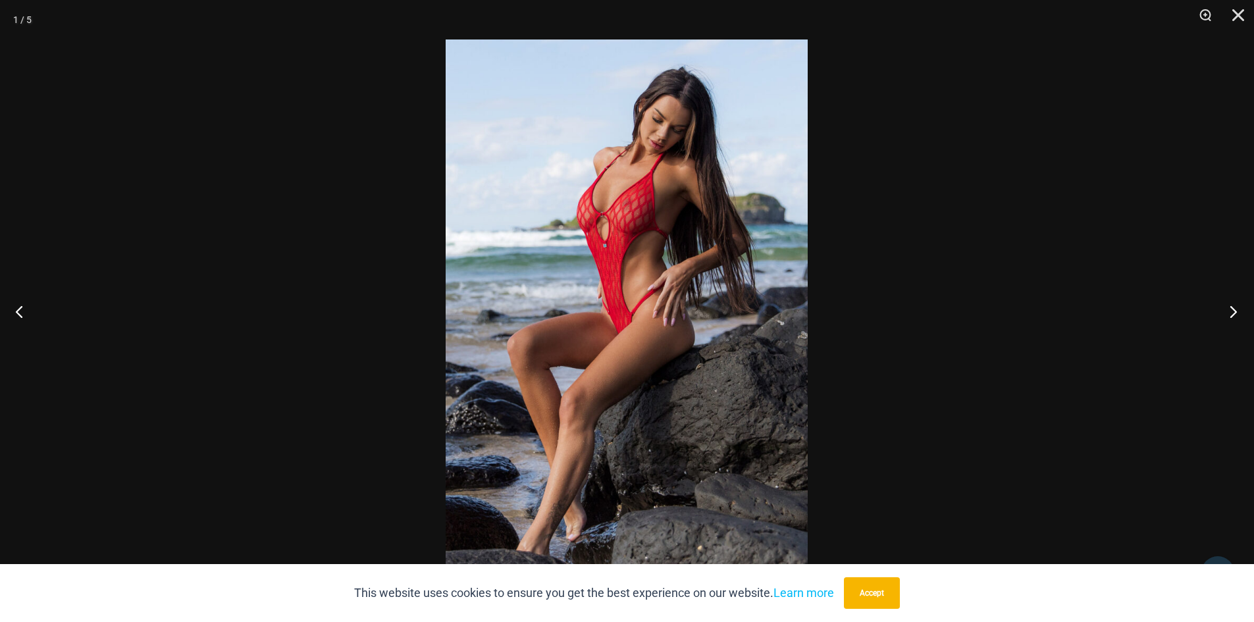
click at [1230, 305] on button "Next" at bounding box center [1229, 311] width 49 height 66
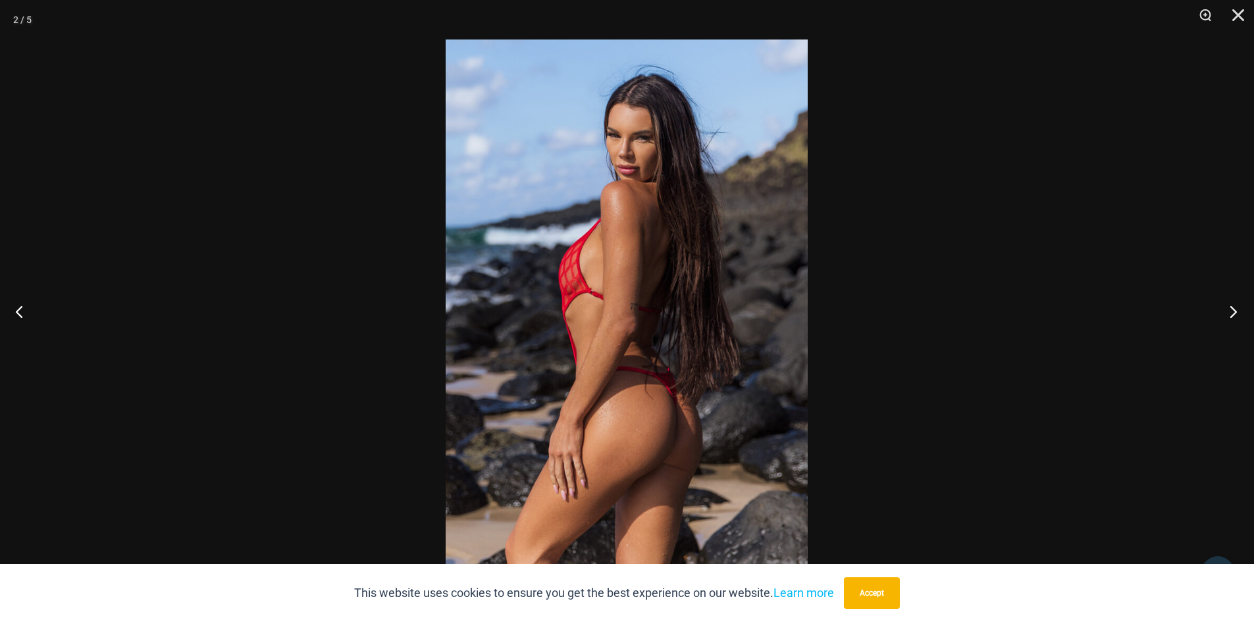
click at [1230, 305] on button "Next" at bounding box center [1229, 311] width 49 height 66
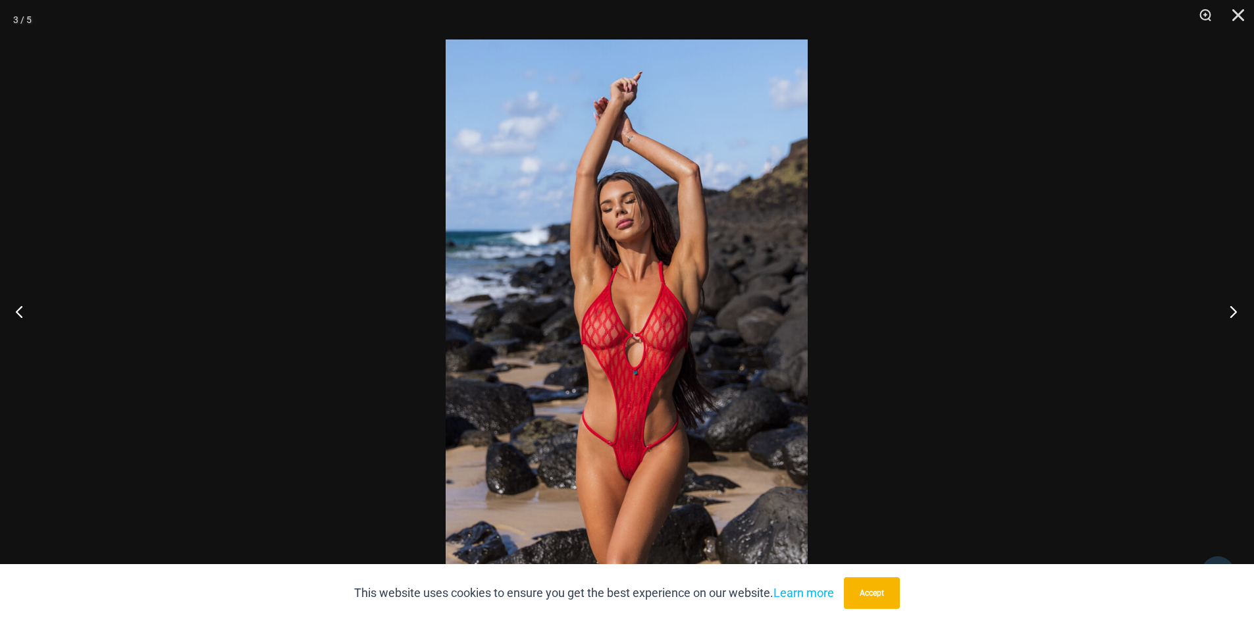
click at [1230, 305] on button "Next" at bounding box center [1229, 311] width 49 height 66
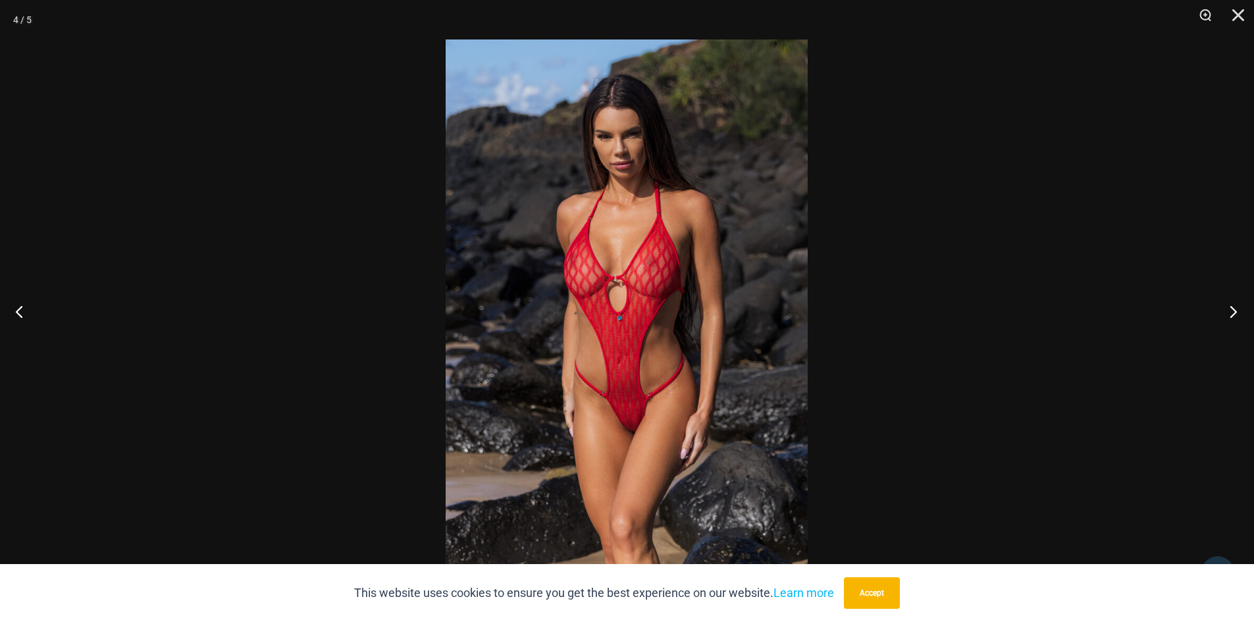
click at [1230, 305] on button "Next" at bounding box center [1229, 311] width 49 height 66
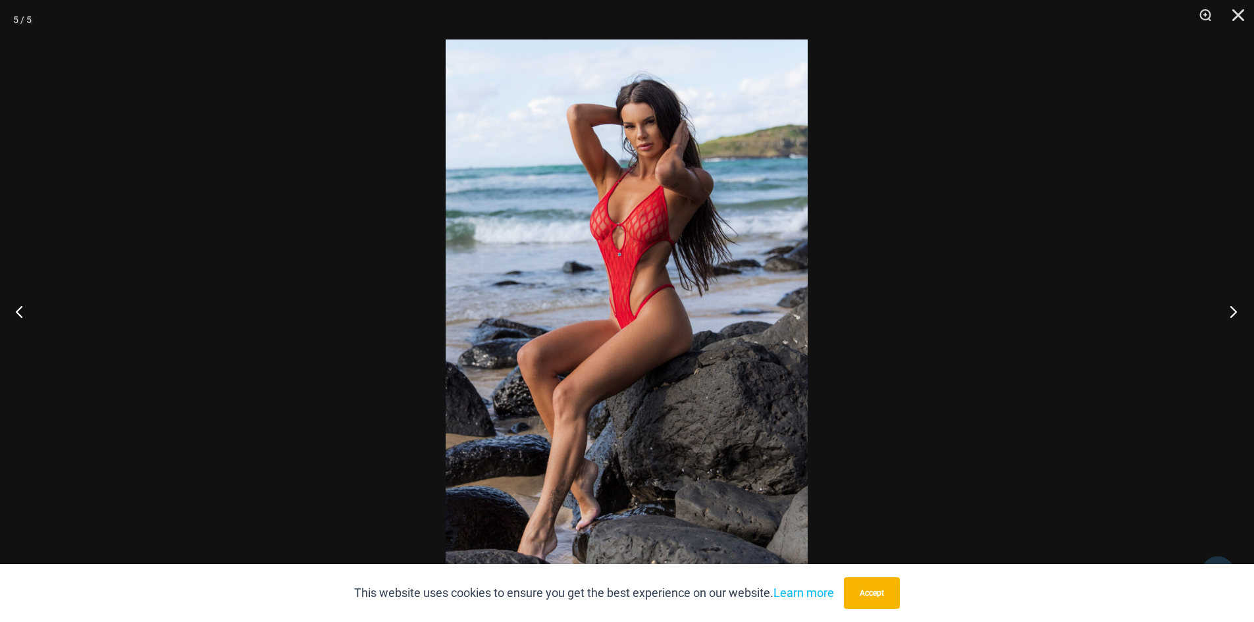
click at [1230, 305] on button "Next" at bounding box center [1229, 311] width 49 height 66
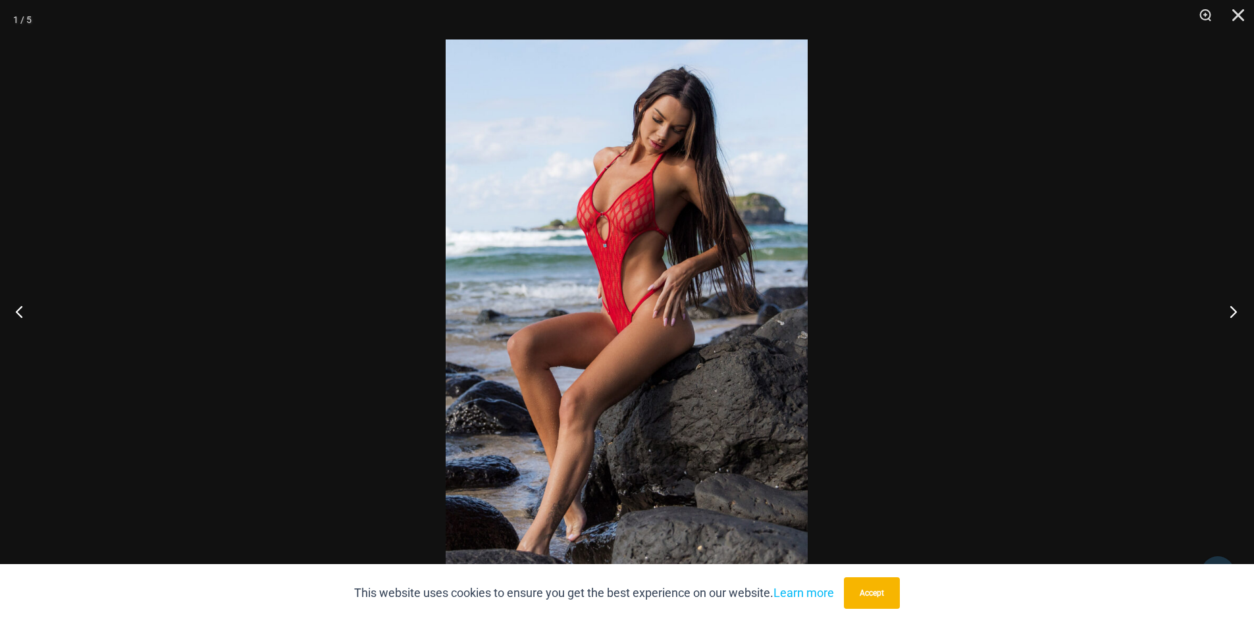
click at [1230, 305] on button "Next" at bounding box center [1229, 311] width 49 height 66
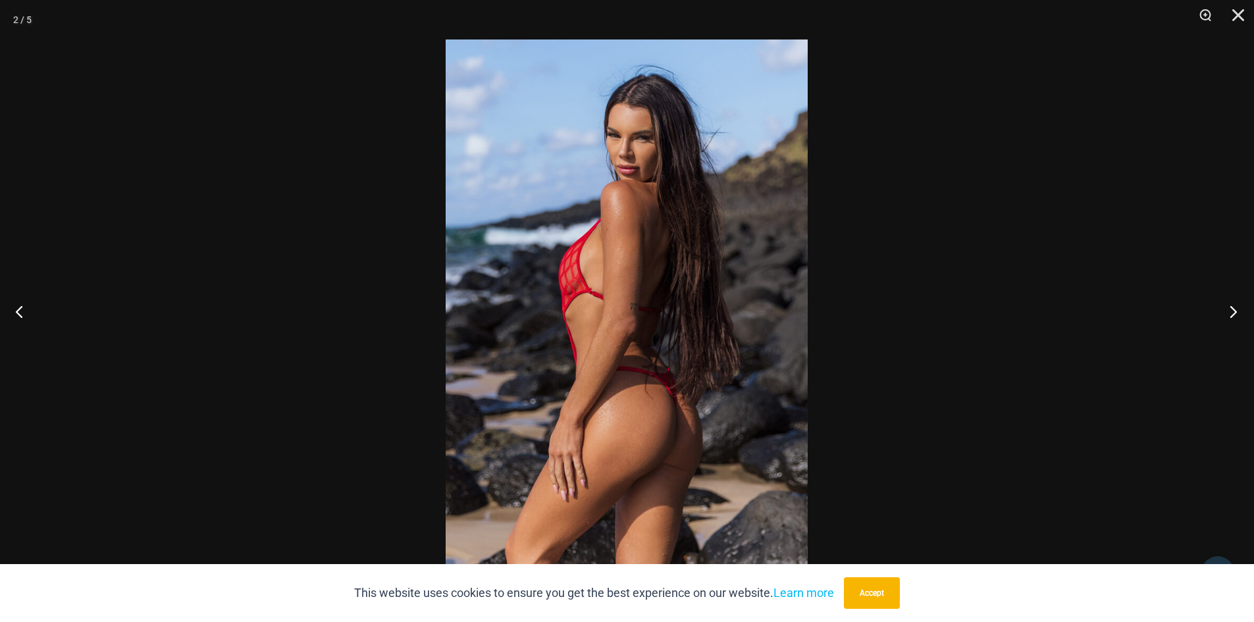
click at [1230, 305] on button "Next" at bounding box center [1229, 311] width 49 height 66
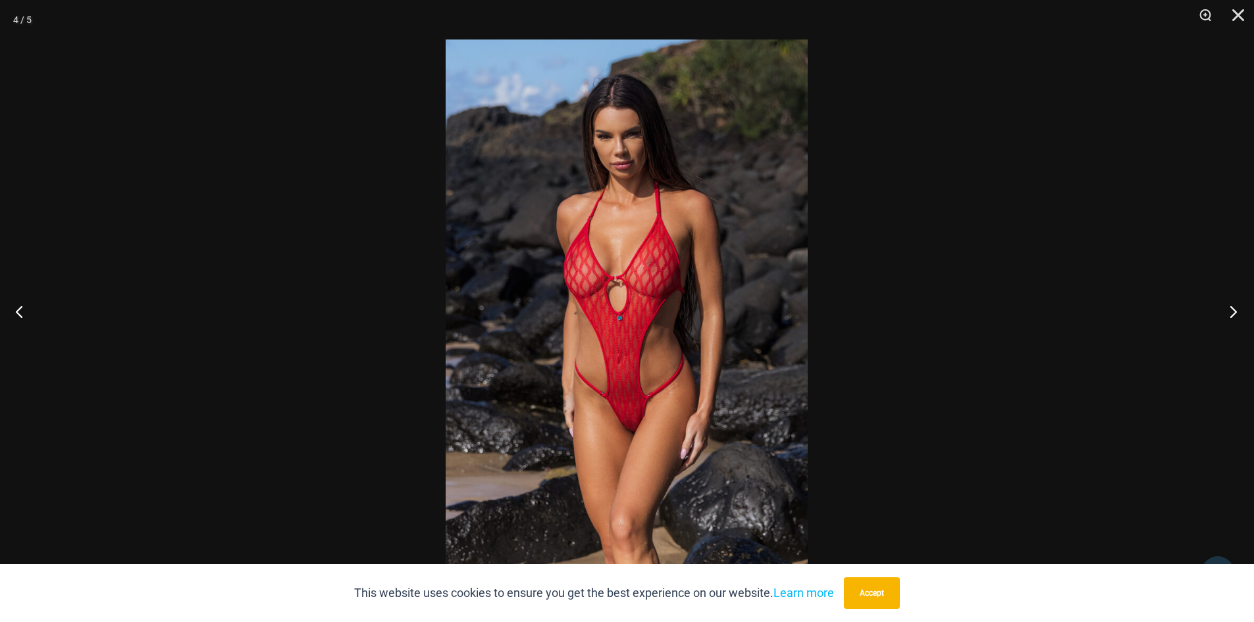
click at [1230, 305] on button "Next" at bounding box center [1229, 311] width 49 height 66
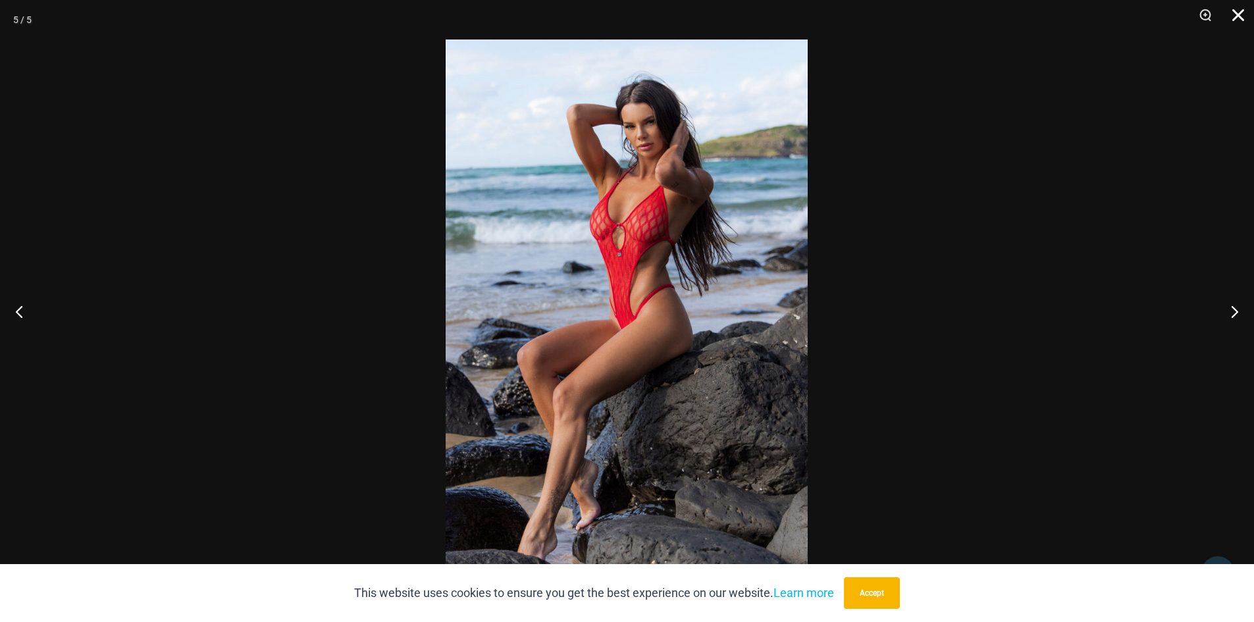
click at [1238, 24] on button "Close" at bounding box center [1233, 19] width 33 height 39
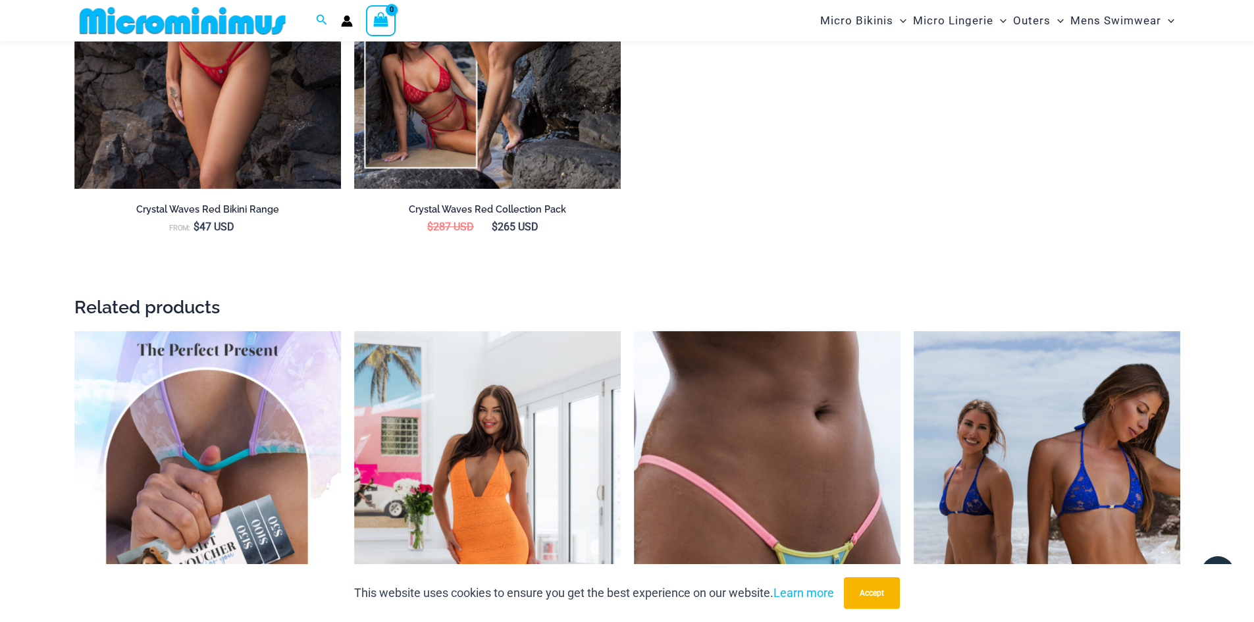
scroll to position [2172, 0]
